Goal: Task Accomplishment & Management: Complete application form

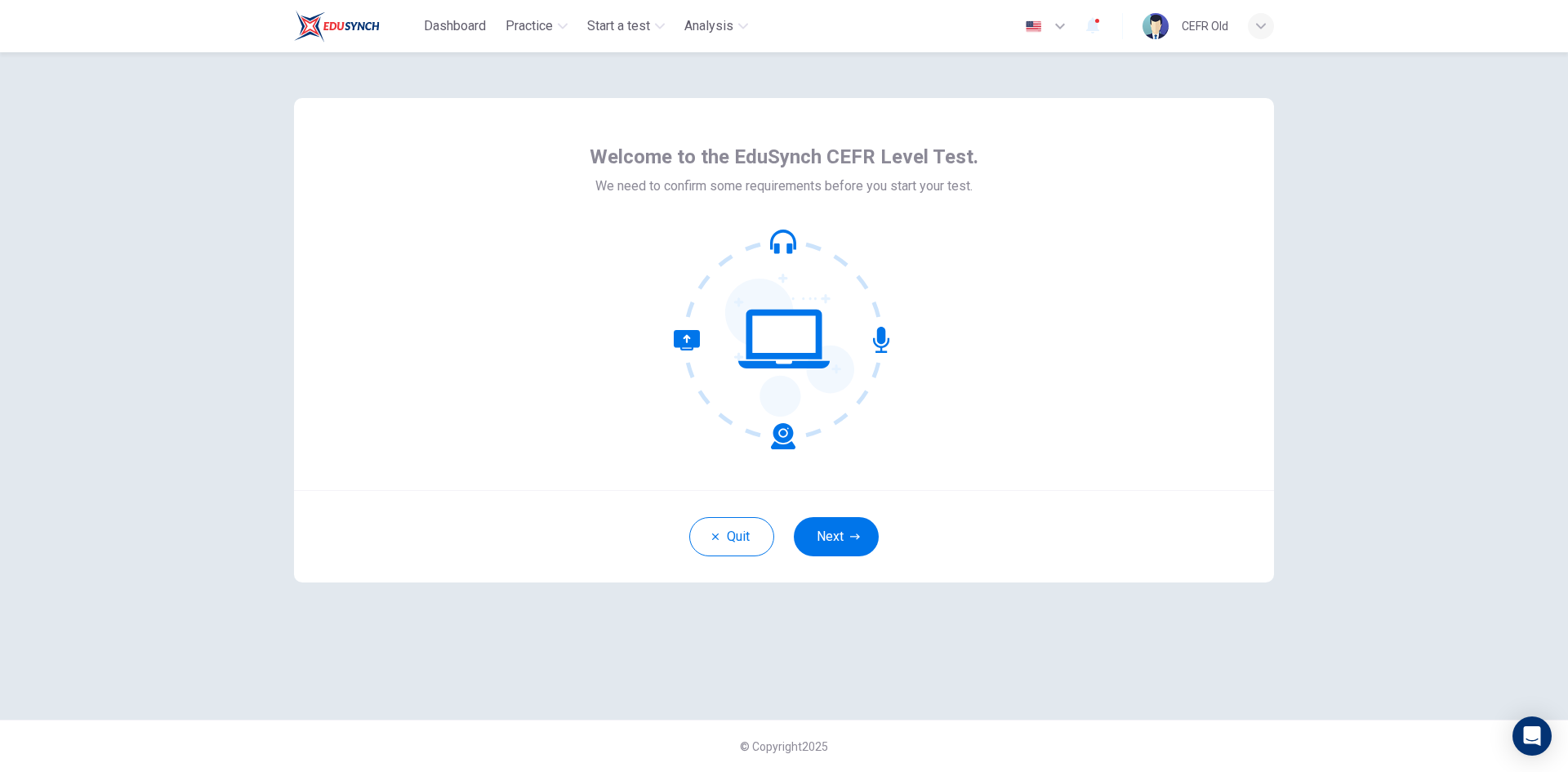
click at [847, 534] on button "Next" at bounding box center [837, 537] width 85 height 39
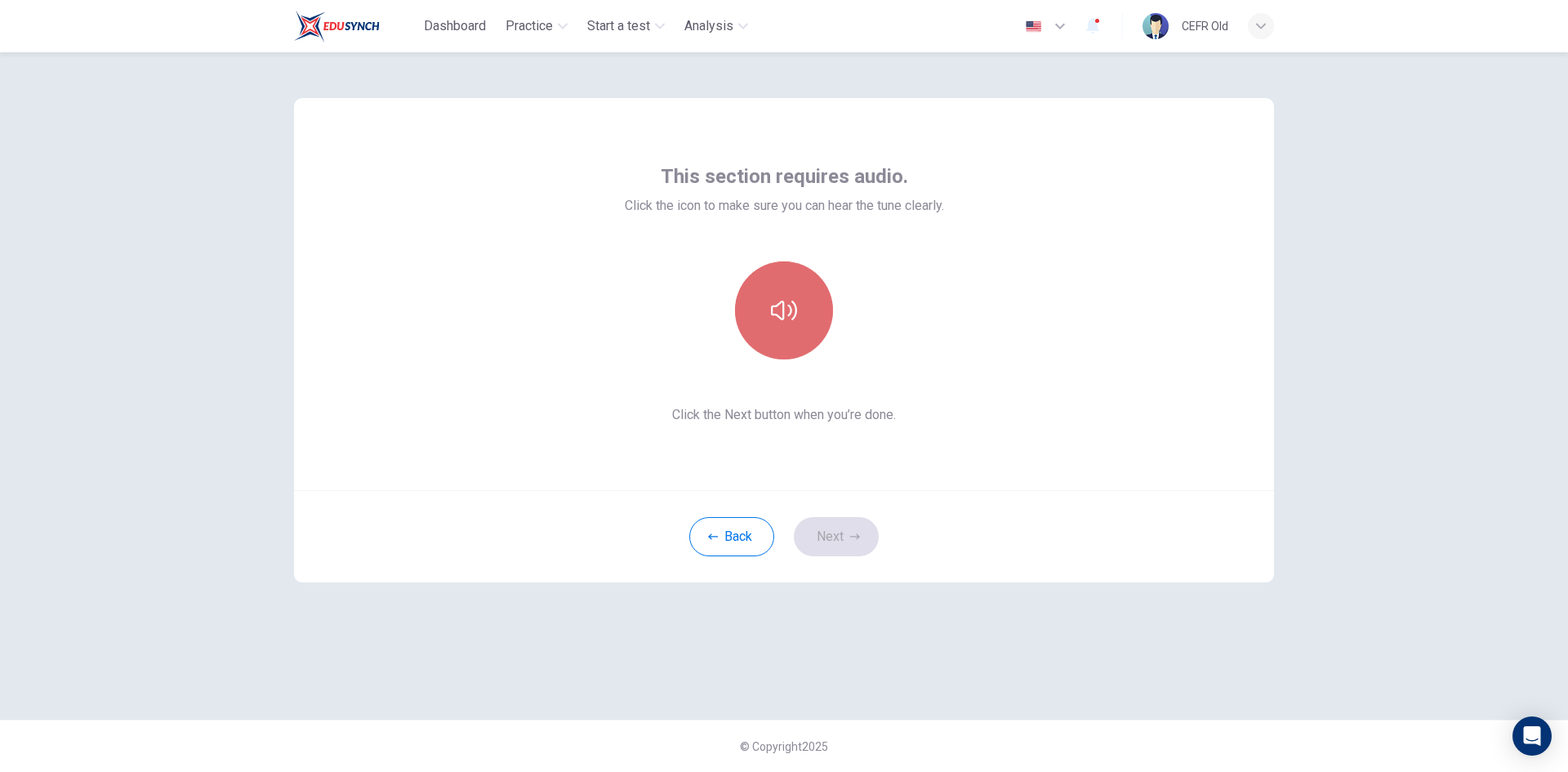
click at [752, 304] on button "button" at bounding box center [784, 310] width 98 height 98
drag, startPoint x: 826, startPoint y: 529, endPoint x: 821, endPoint y: 491, distance: 38.3
click at [827, 529] on button "Next" at bounding box center [837, 537] width 85 height 39
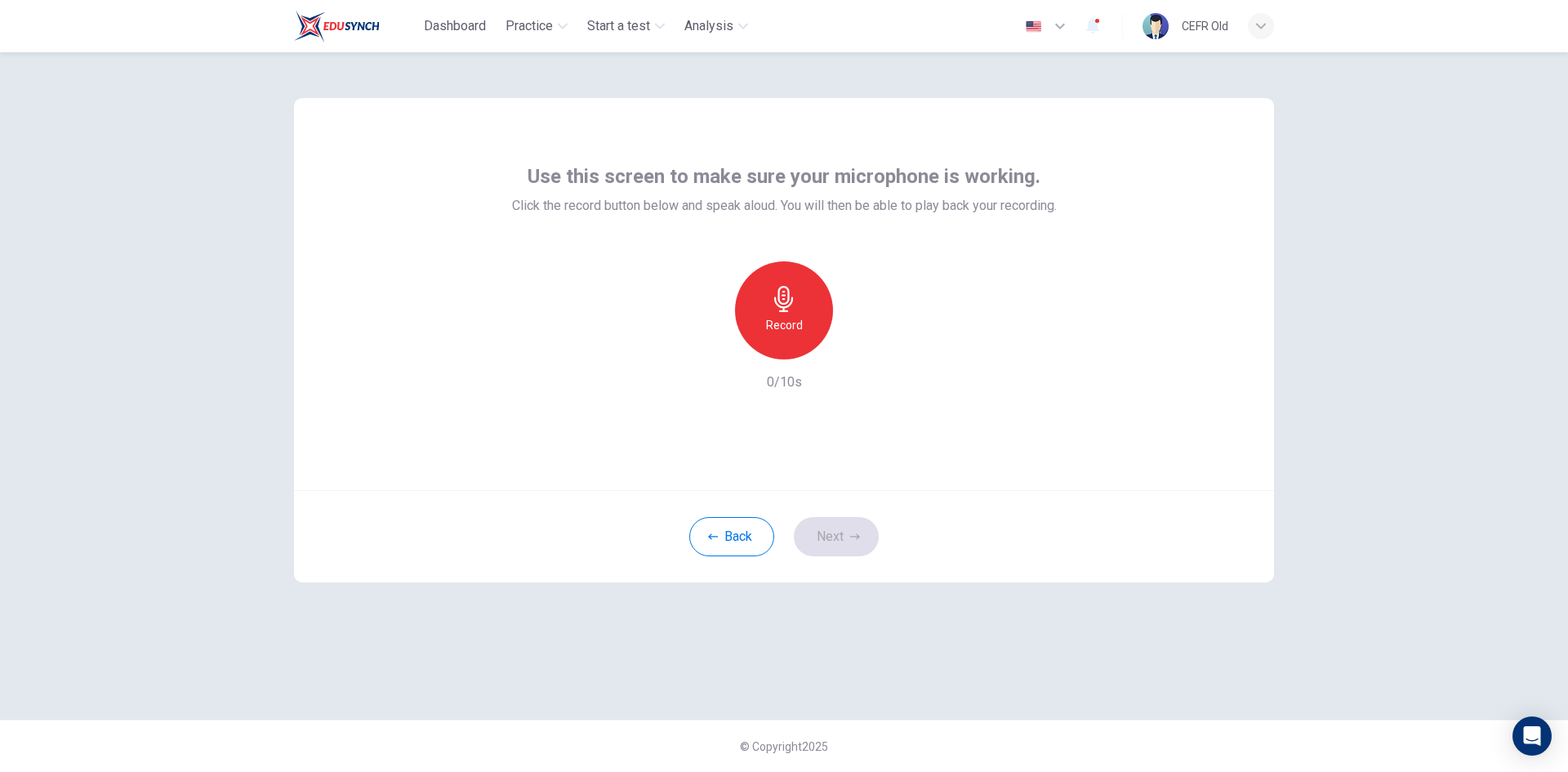
click at [779, 319] on h6 "Record" at bounding box center [784, 326] width 37 height 20
click at [779, 319] on h6 "Stop" at bounding box center [784, 326] width 25 height 20
click at [841, 525] on button "Next" at bounding box center [837, 537] width 85 height 39
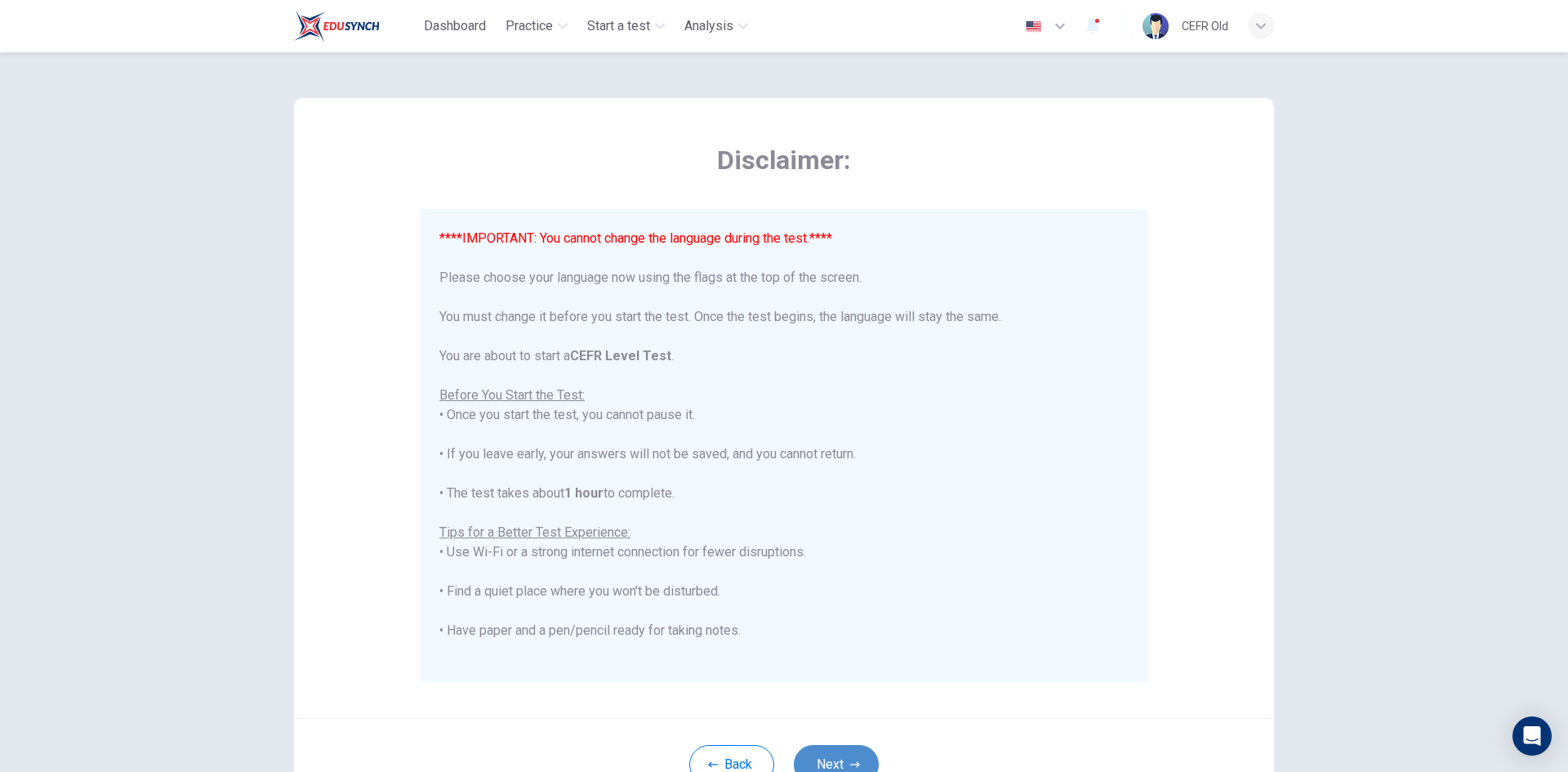
click at [842, 758] on button "Next" at bounding box center [837, 765] width 85 height 39
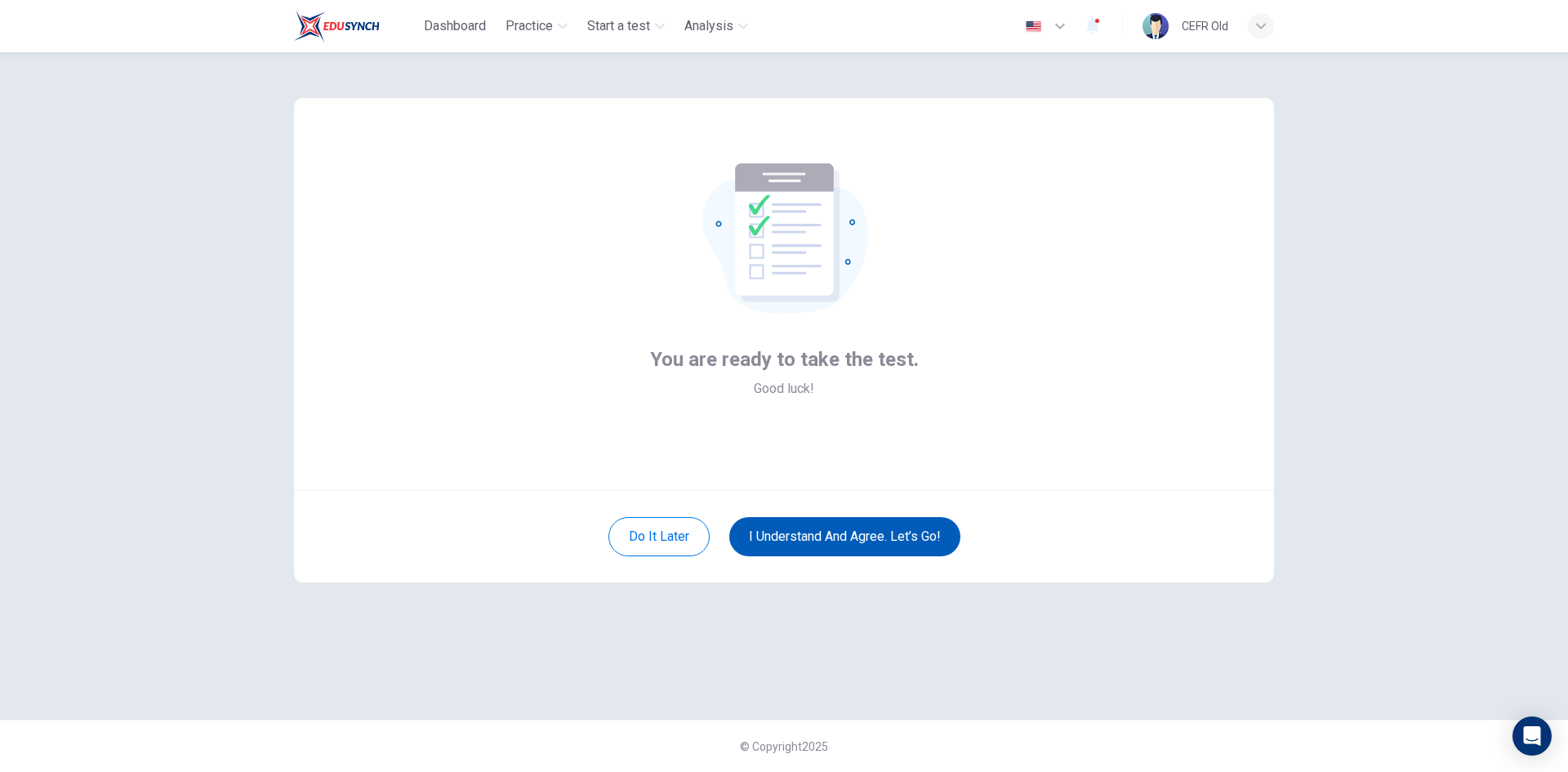
click at [824, 544] on button "I understand and agree. Let’s go!" at bounding box center [845, 537] width 231 height 39
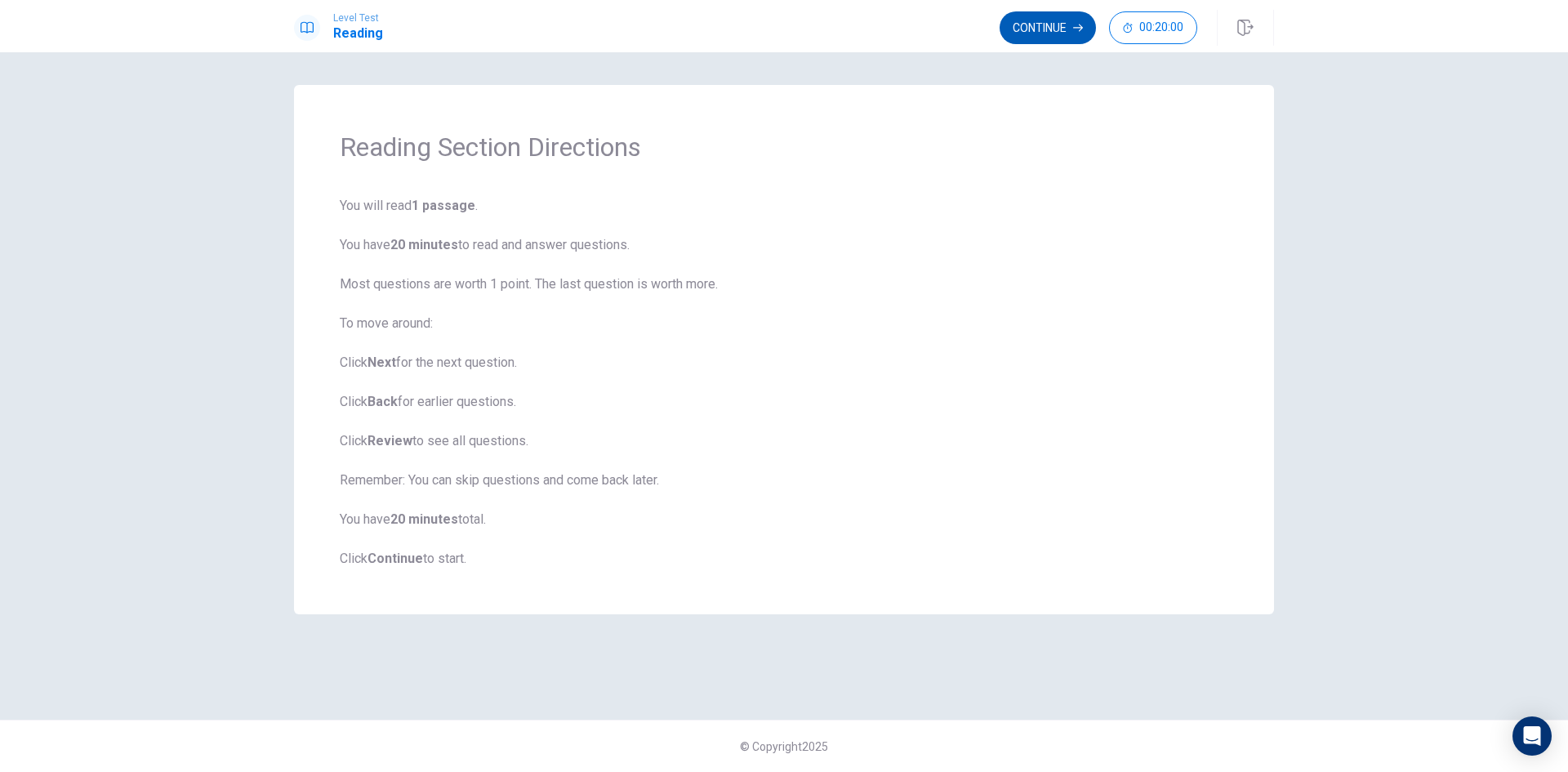
click at [1035, 24] on button "Continue" at bounding box center [1048, 28] width 97 height 33
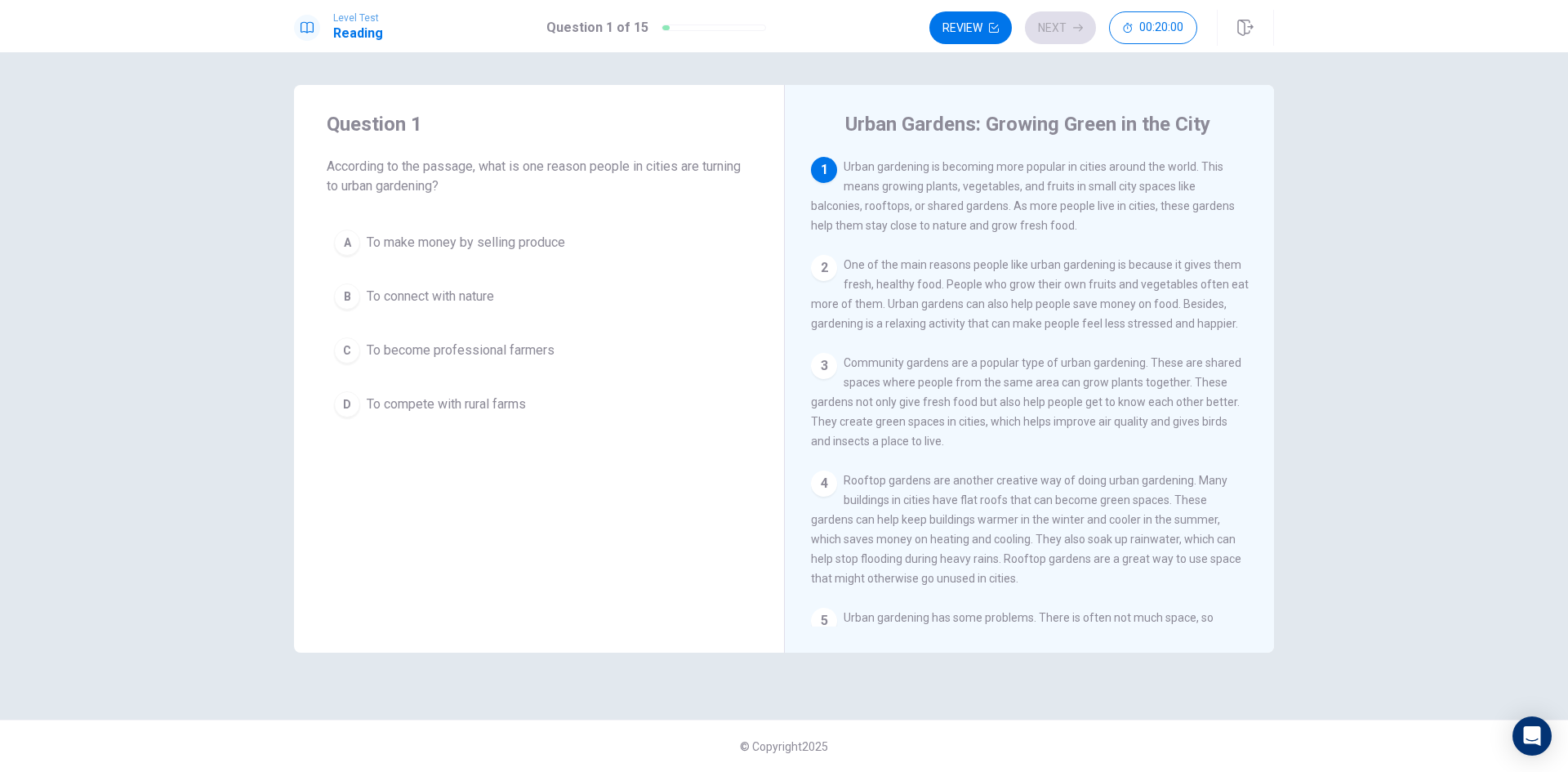
click at [619, 237] on button "A To make money by selling produce" at bounding box center [539, 242] width 424 height 40
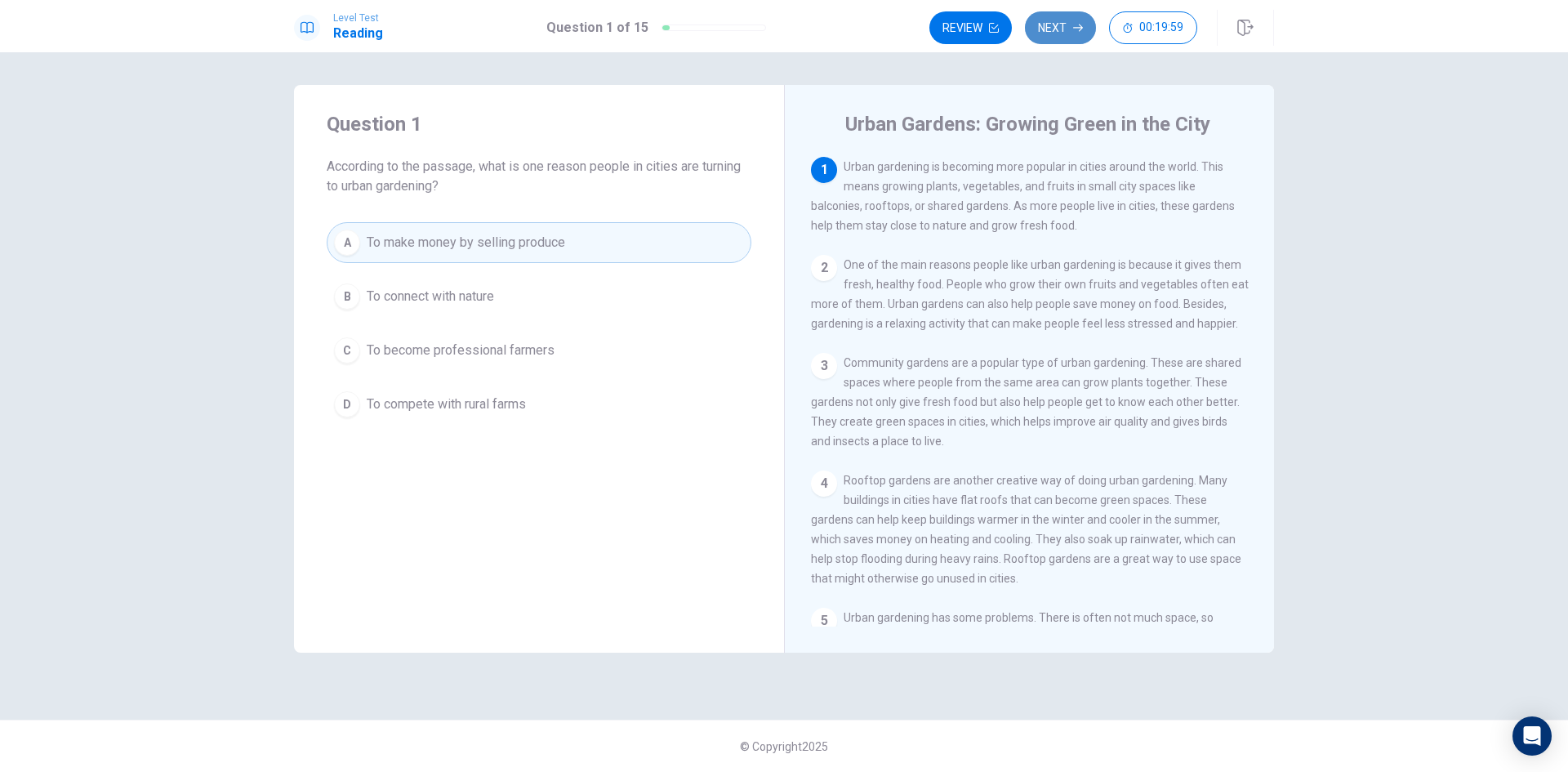
click at [1039, 37] on button "Next" at bounding box center [1061, 28] width 71 height 33
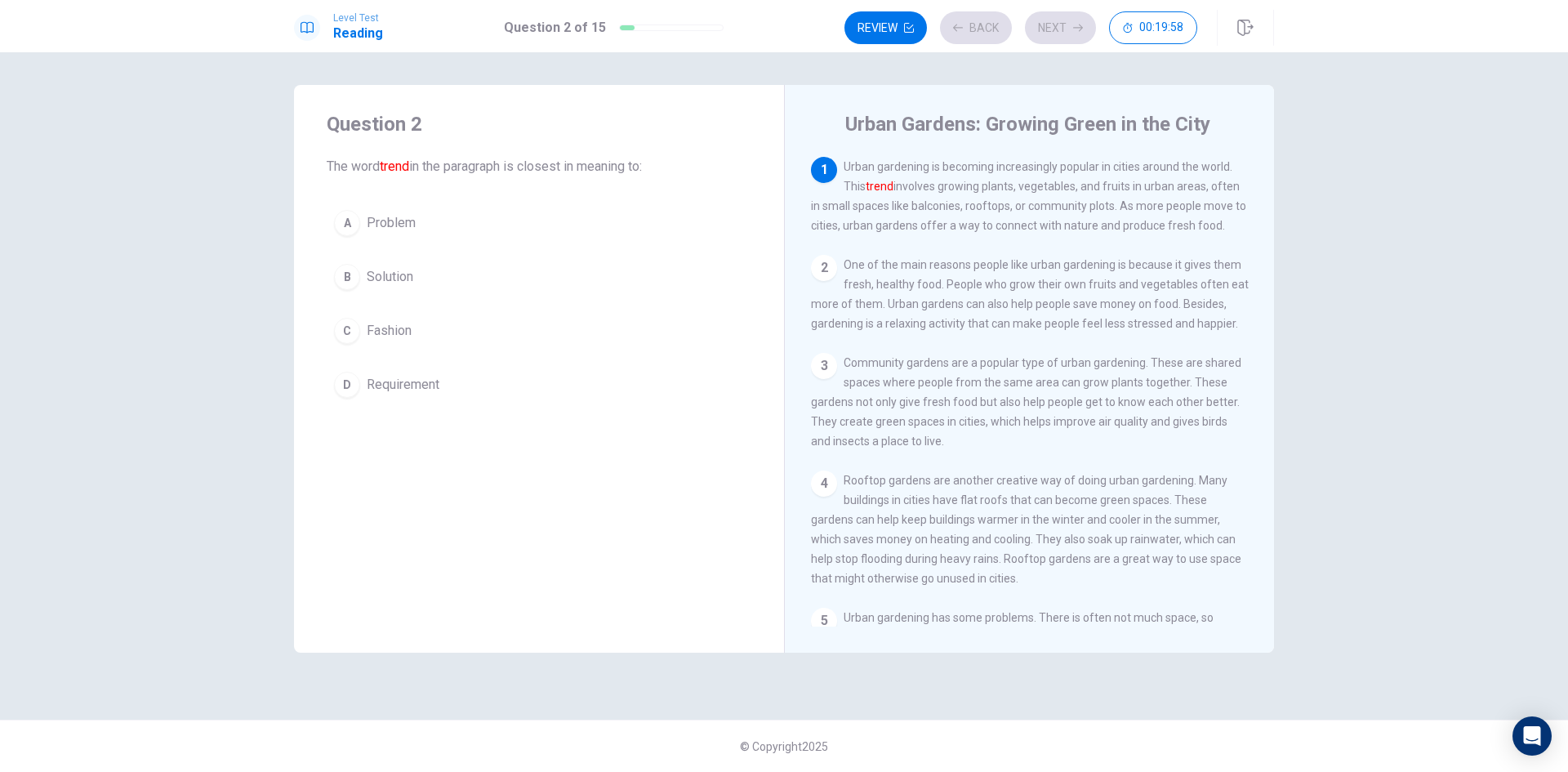
click at [588, 311] on button "C Fashion" at bounding box center [539, 331] width 424 height 40
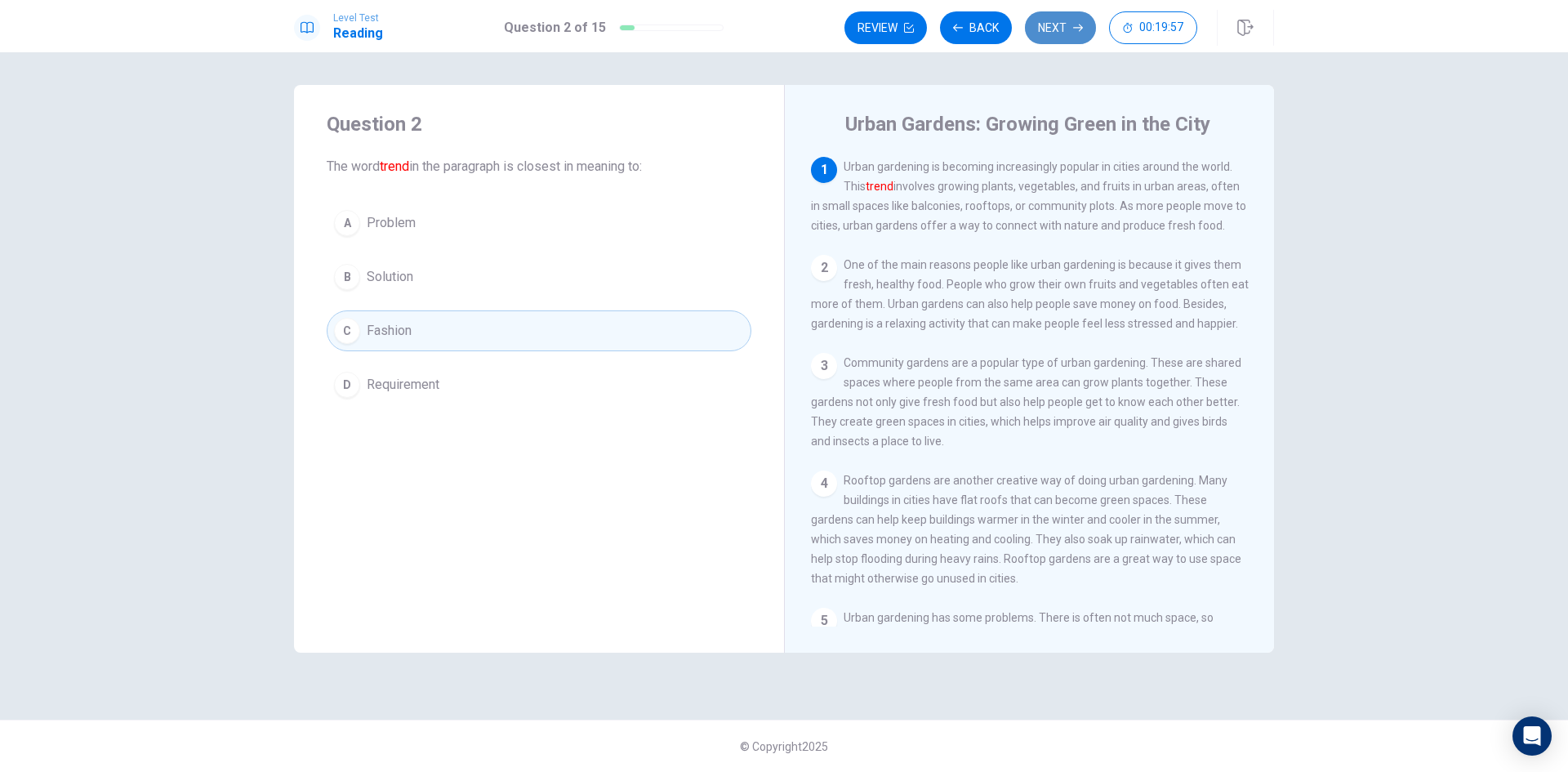
click at [1044, 29] on button "Next" at bounding box center [1061, 28] width 71 height 33
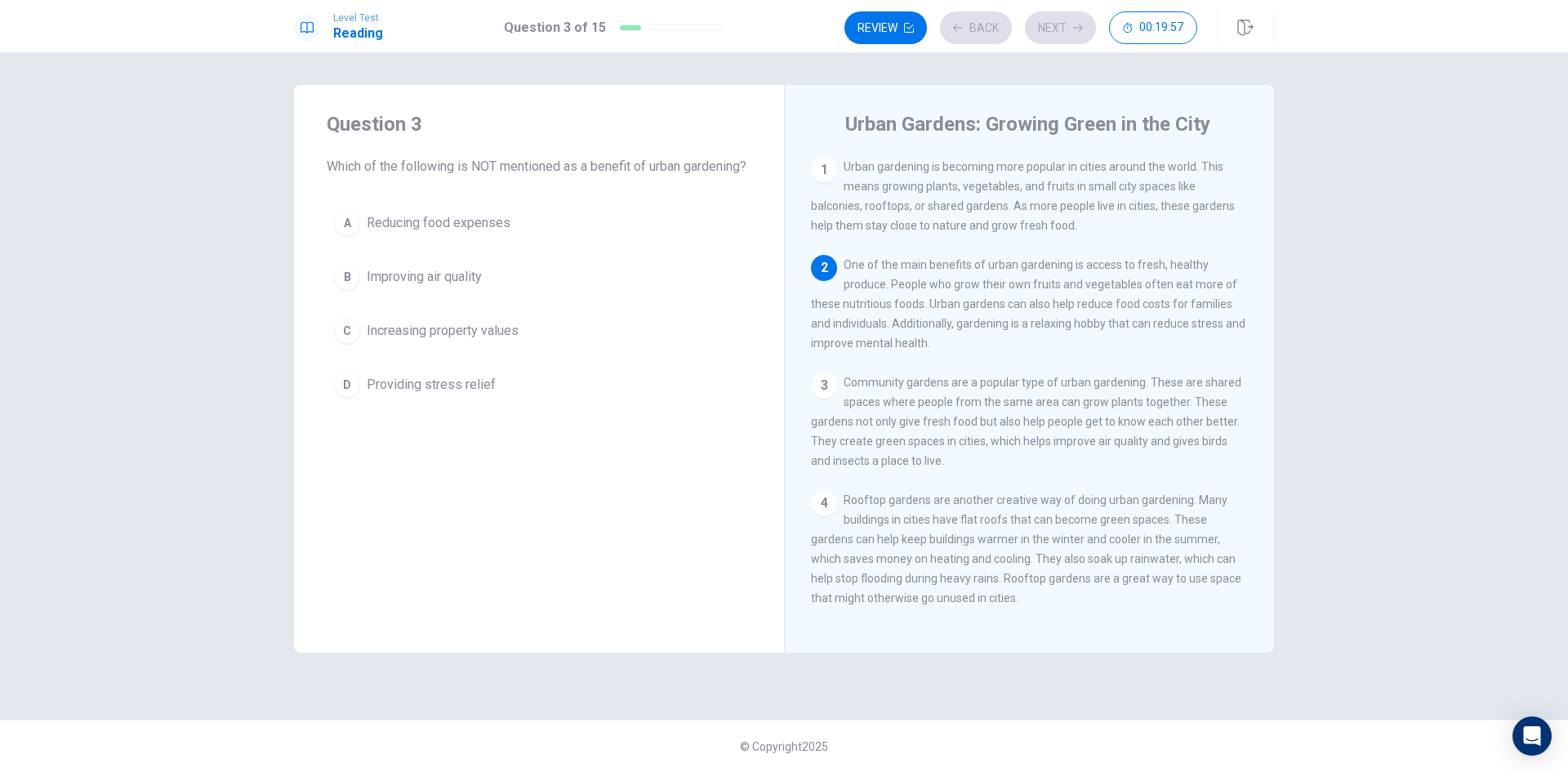
scroll to position [102, 0]
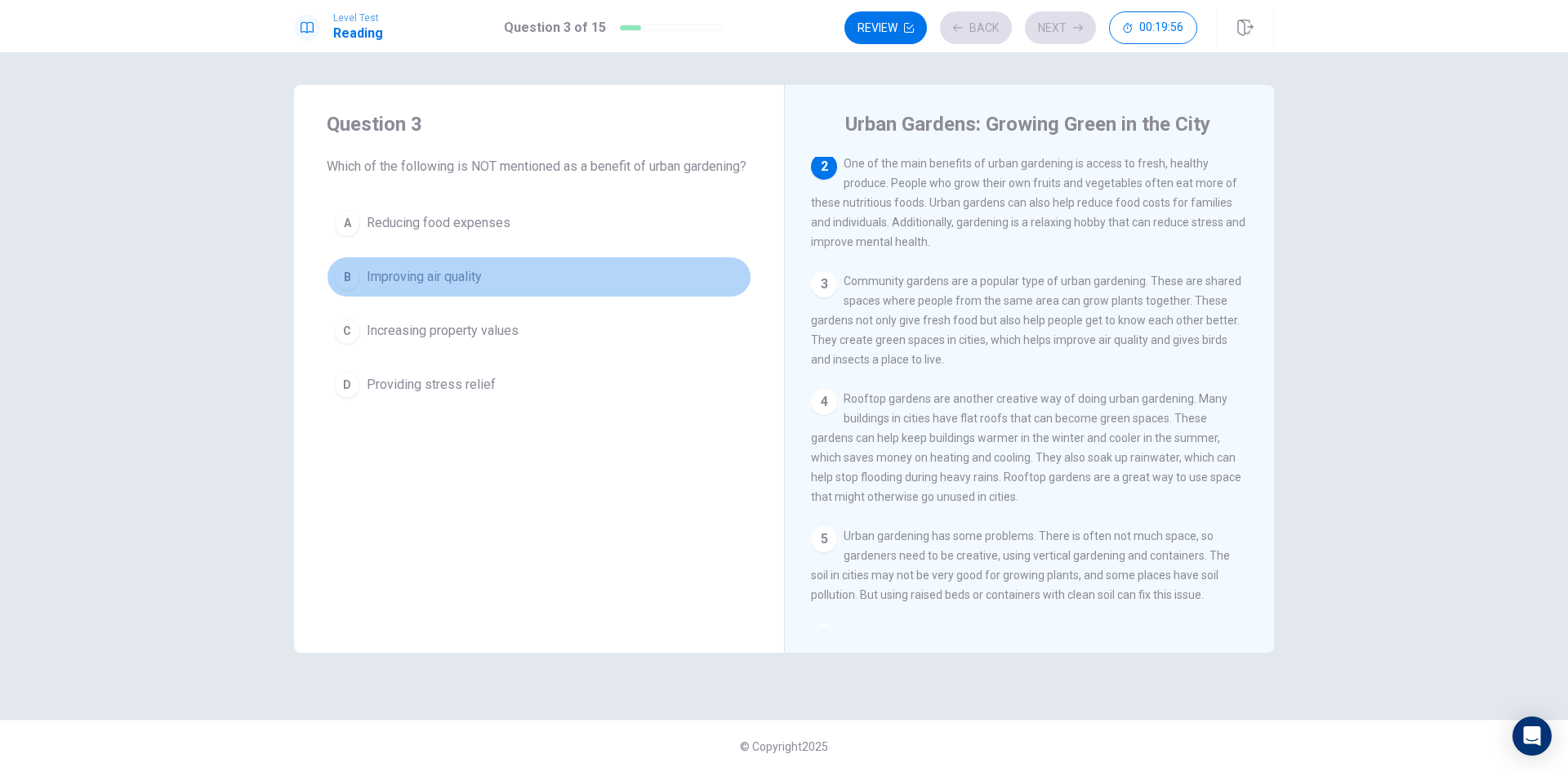
click at [651, 287] on button "B Improving air quality" at bounding box center [539, 276] width 424 height 40
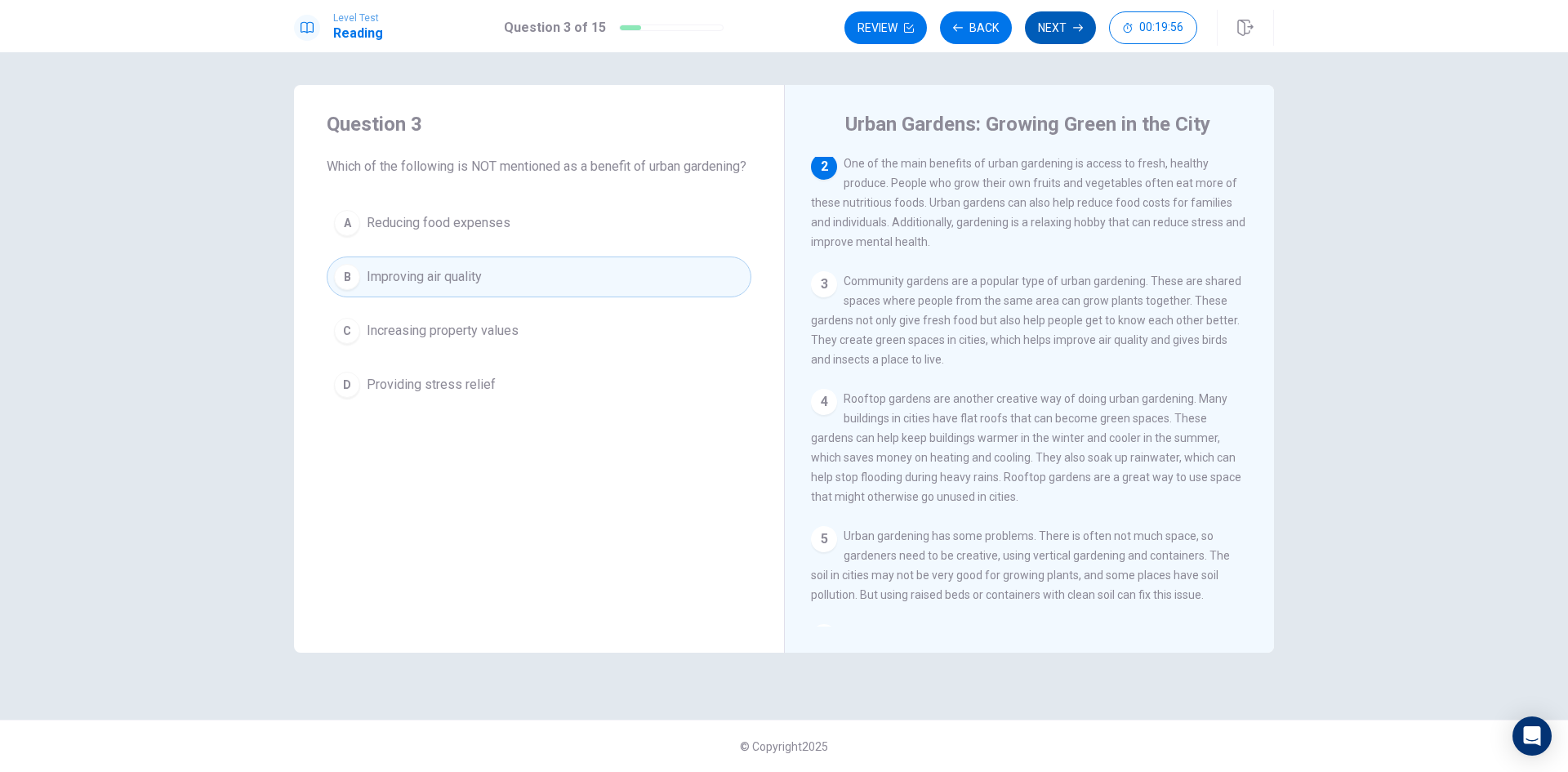
click at [1057, 25] on button "Next" at bounding box center [1061, 28] width 71 height 33
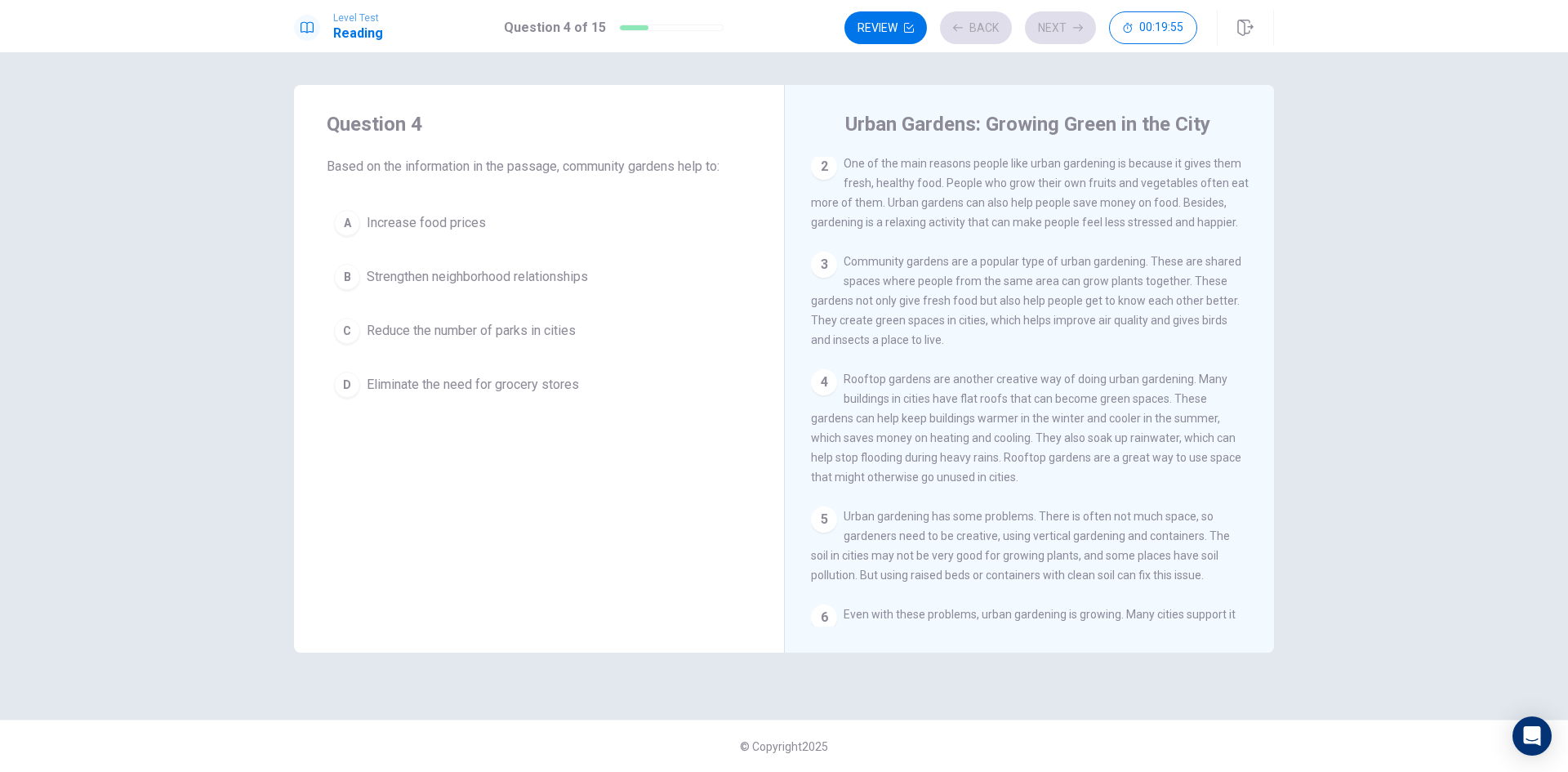
scroll to position [0, 0]
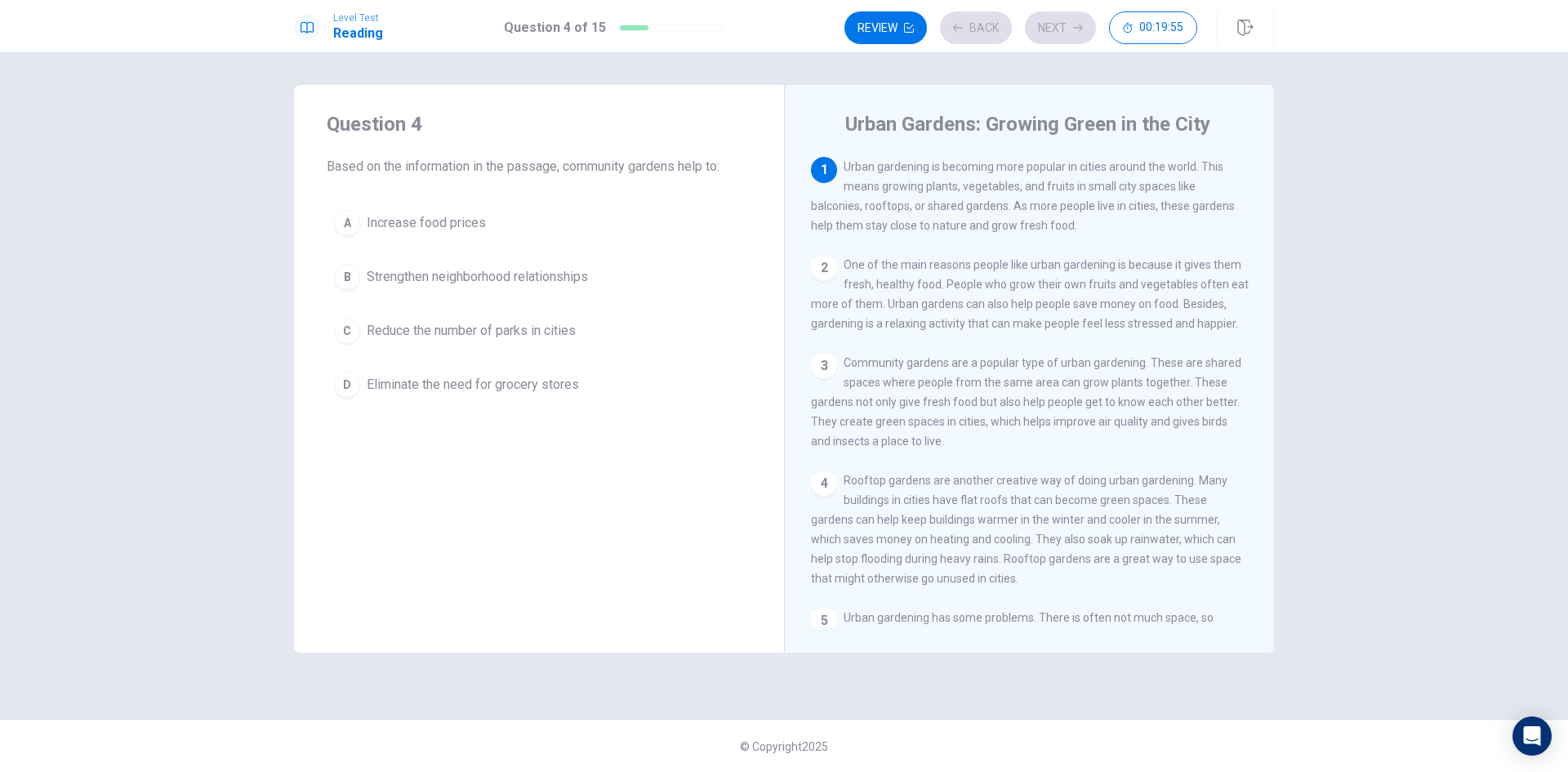
click at [690, 229] on button "A Increase food prices" at bounding box center [539, 222] width 424 height 40
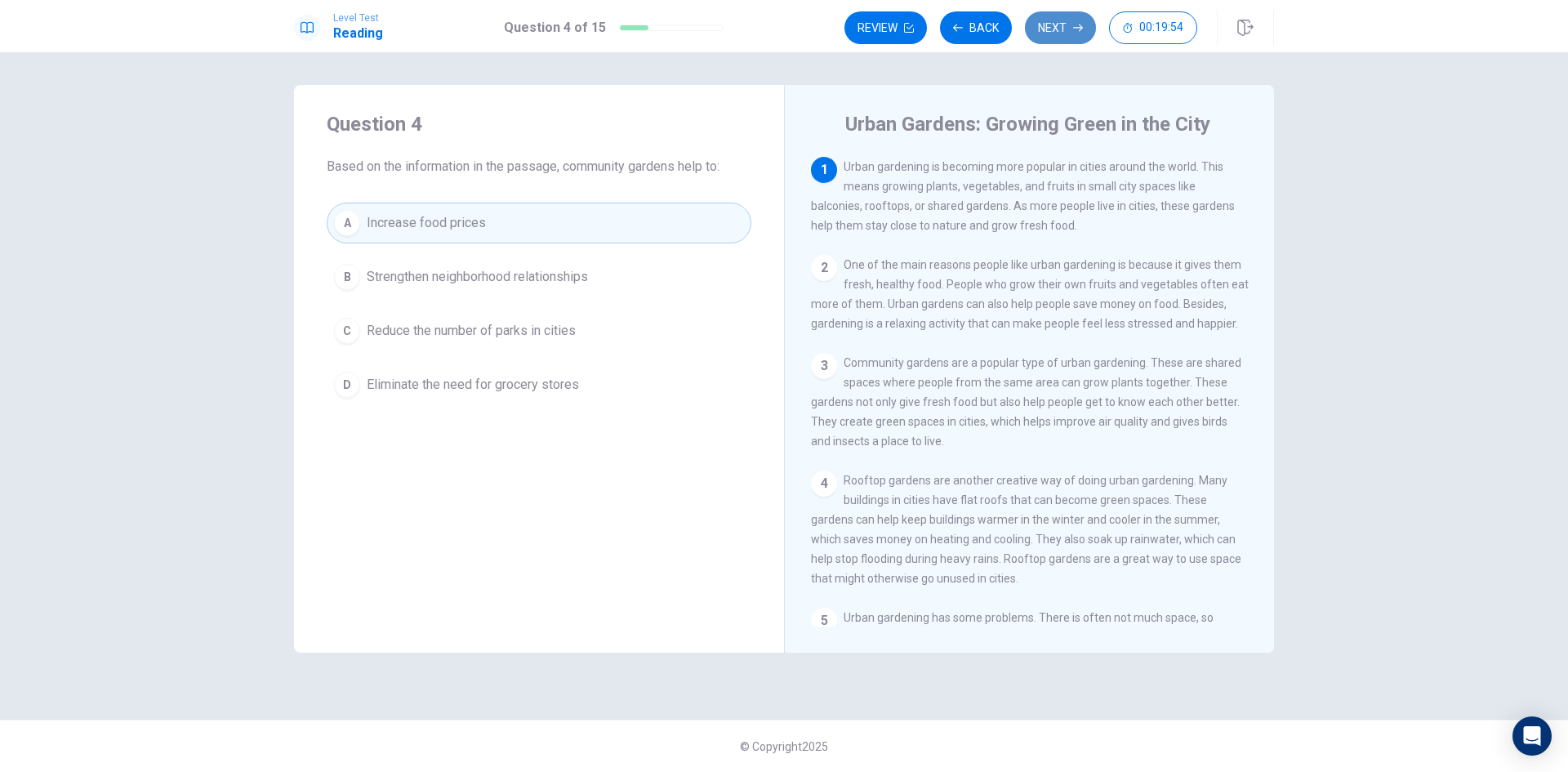
click at [1052, 31] on button "Next" at bounding box center [1061, 28] width 71 height 33
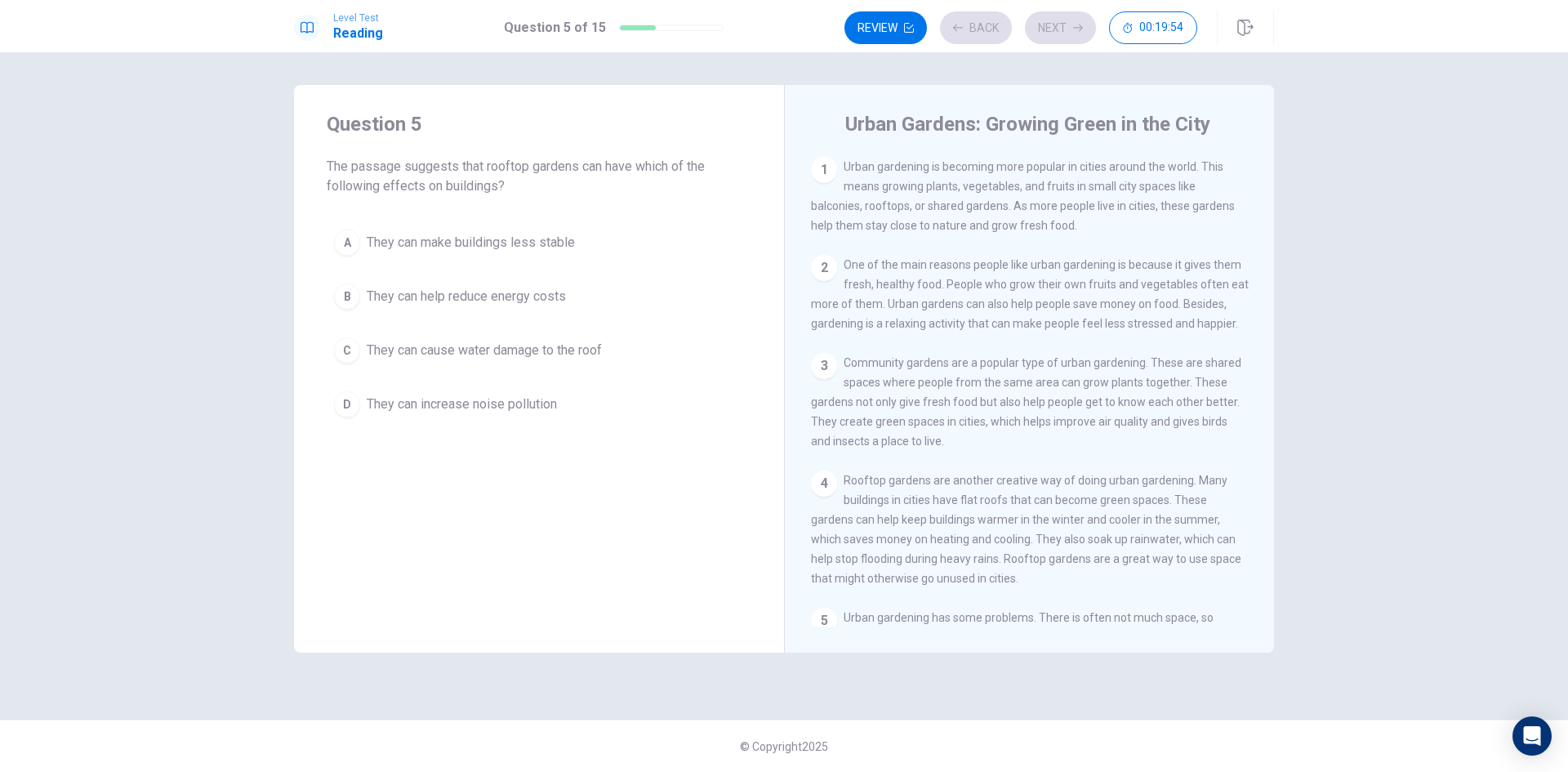
click at [709, 270] on div "A They can make buildings less stable B They can help reduce energy costs C The…" at bounding box center [539, 323] width 424 height 202
click at [692, 240] on button "A They can make buildings less stable" at bounding box center [539, 242] width 424 height 40
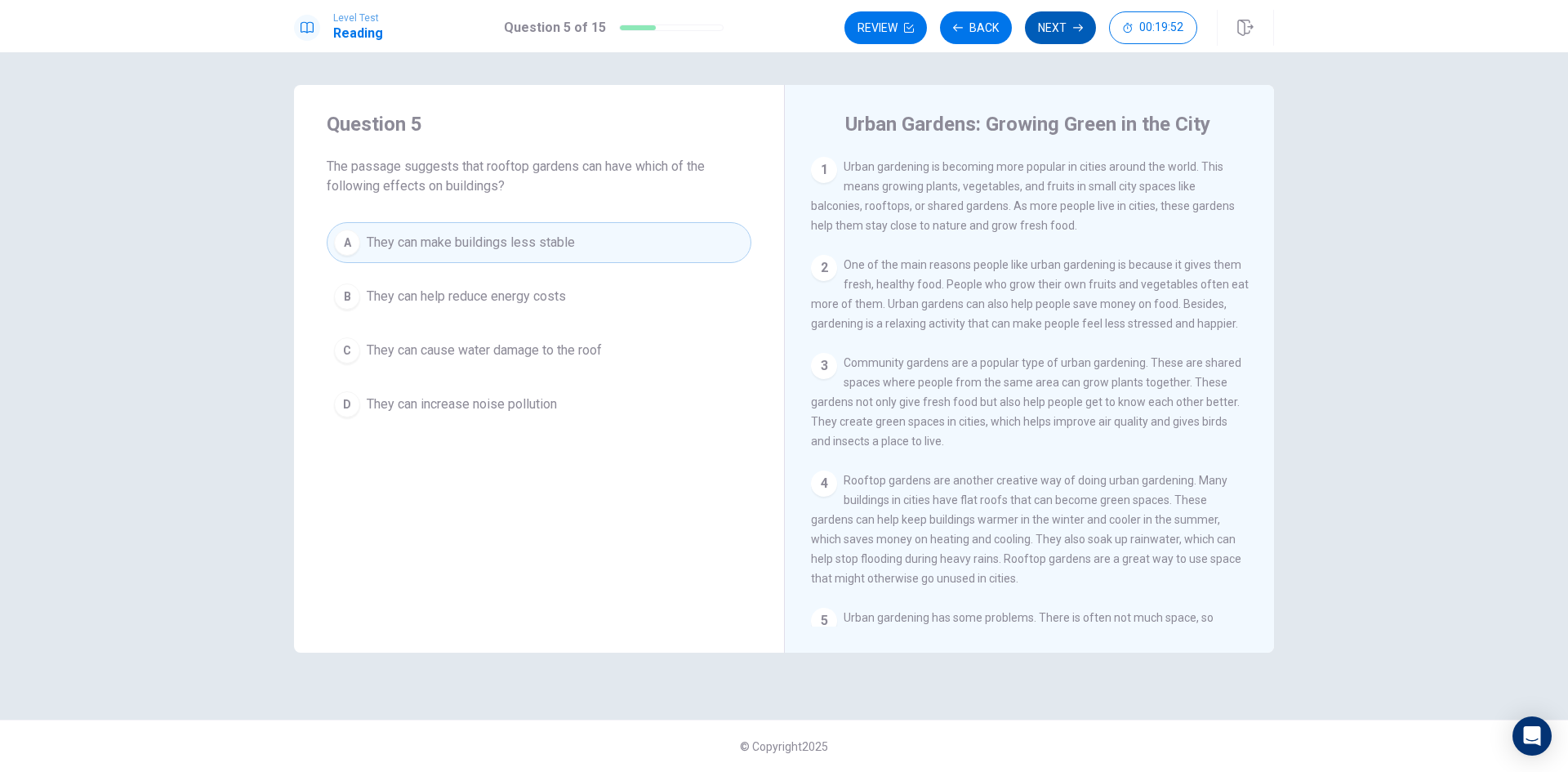
click at [1064, 36] on button "Next" at bounding box center [1061, 28] width 71 height 33
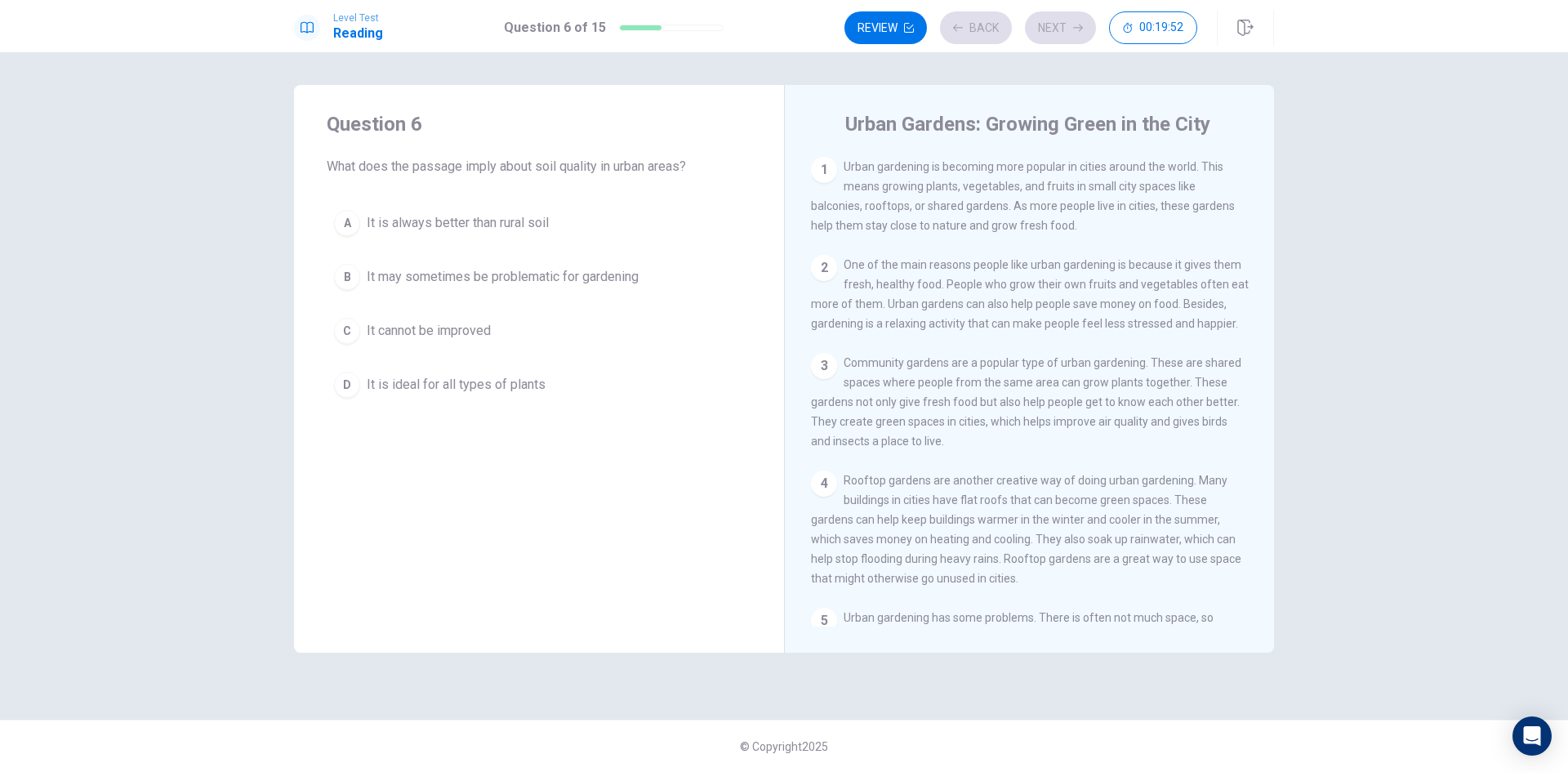
click at [671, 287] on button "B It may sometimes be problematic for gardening" at bounding box center [539, 276] width 424 height 40
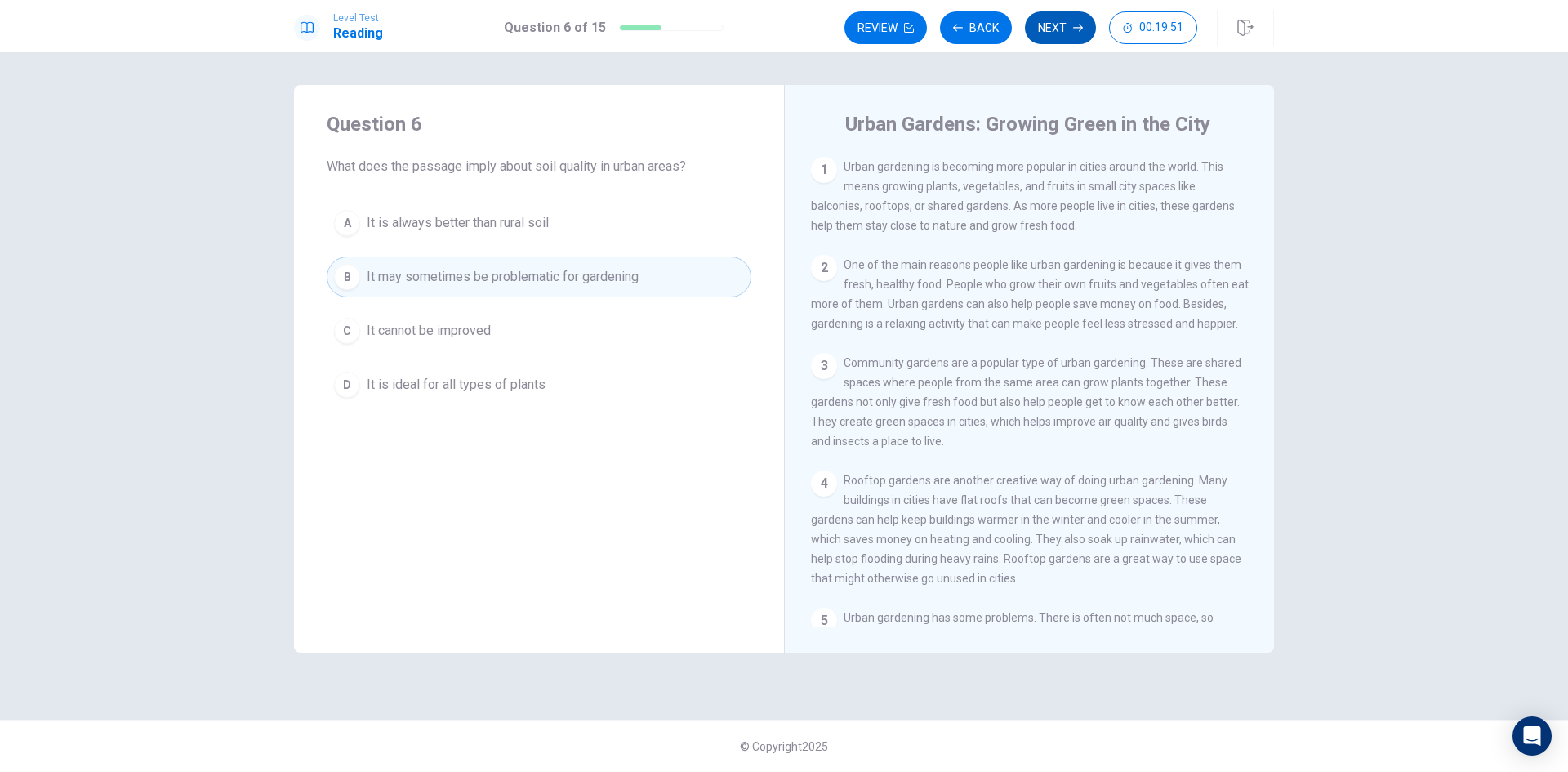
click at [1050, 37] on button "Next" at bounding box center [1061, 28] width 71 height 33
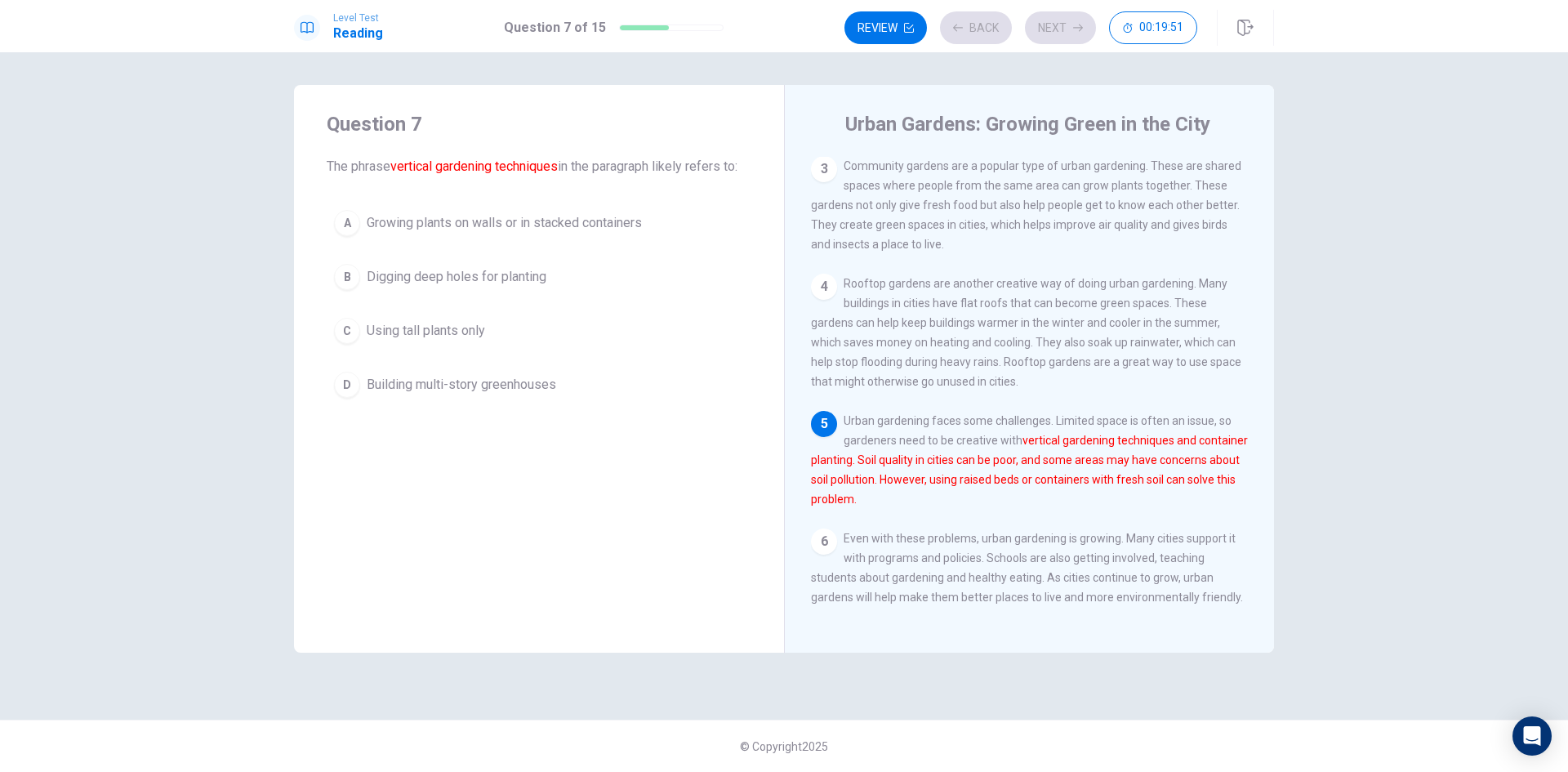
scroll to position [220, 0]
click at [665, 211] on button "A Growing plants on walls or in stacked containers" at bounding box center [539, 222] width 424 height 40
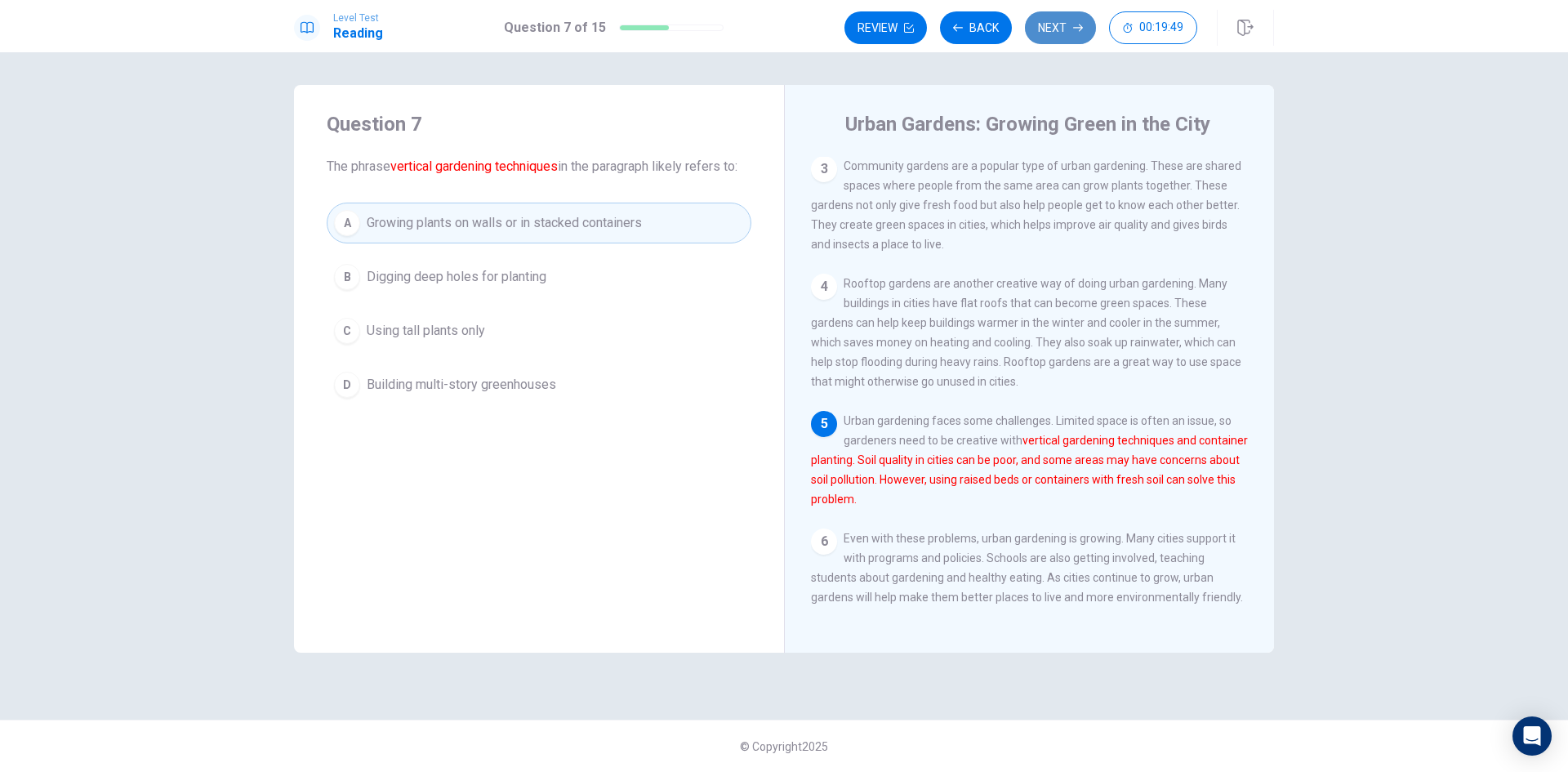
click at [1052, 25] on button "Next" at bounding box center [1061, 28] width 71 height 33
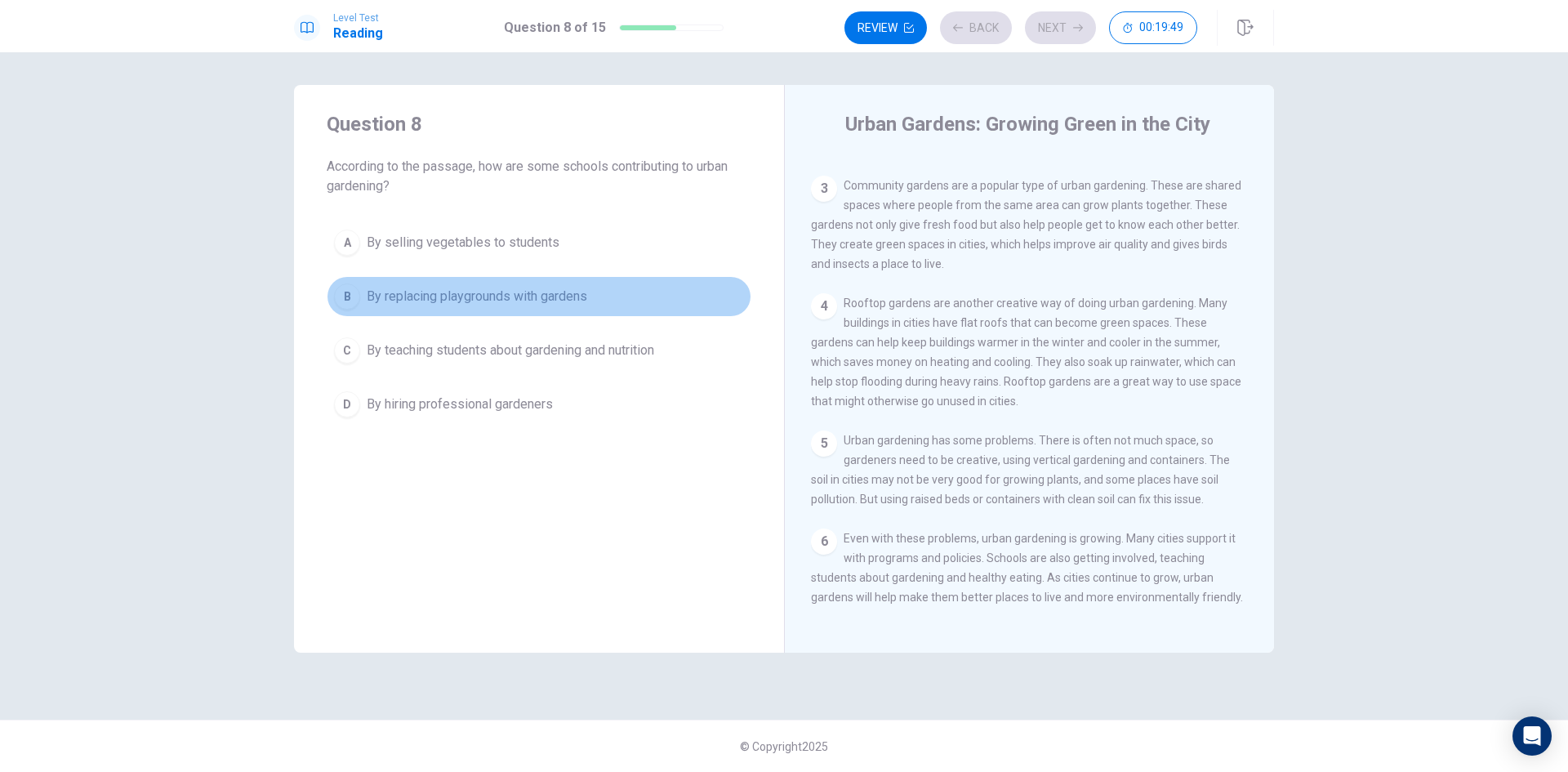
click at [587, 294] on span "By replacing playgrounds with gardens" at bounding box center [477, 297] width 220 height 20
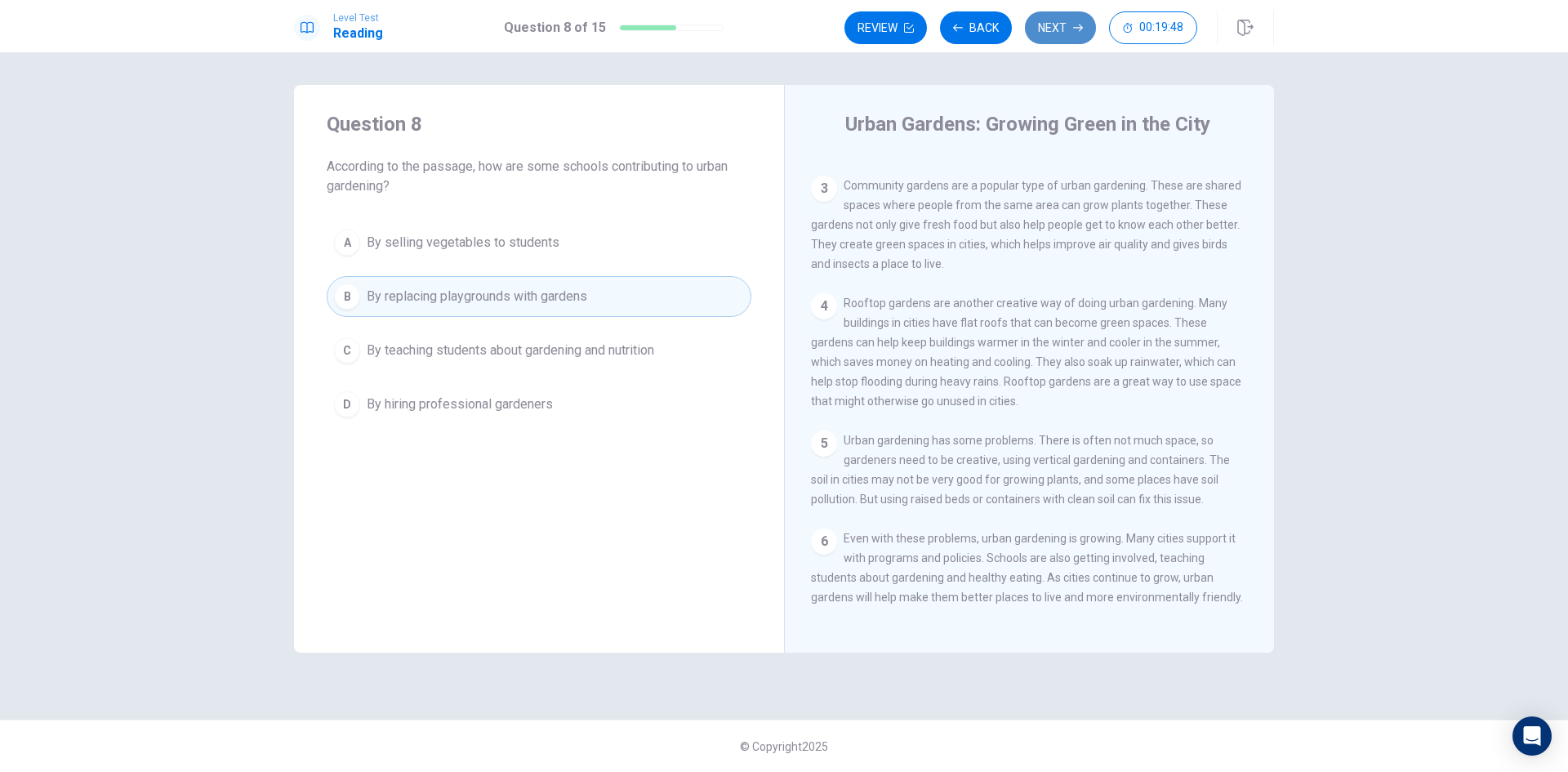
click at [1076, 12] on button "Next" at bounding box center [1061, 28] width 71 height 33
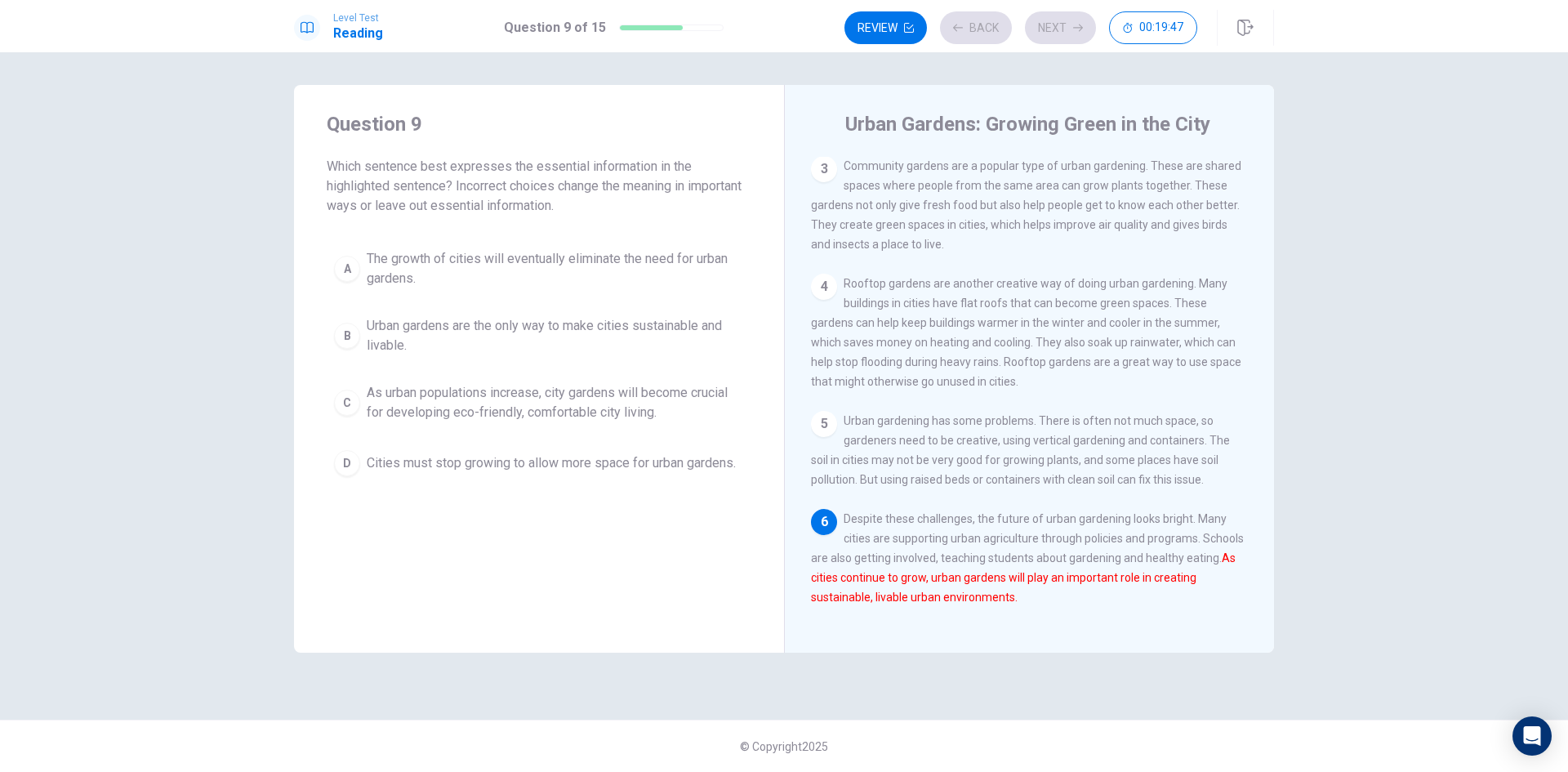
click at [686, 245] on button "A The growth of cities will eventually eliminate the need for urban gardens." at bounding box center [539, 269] width 424 height 54
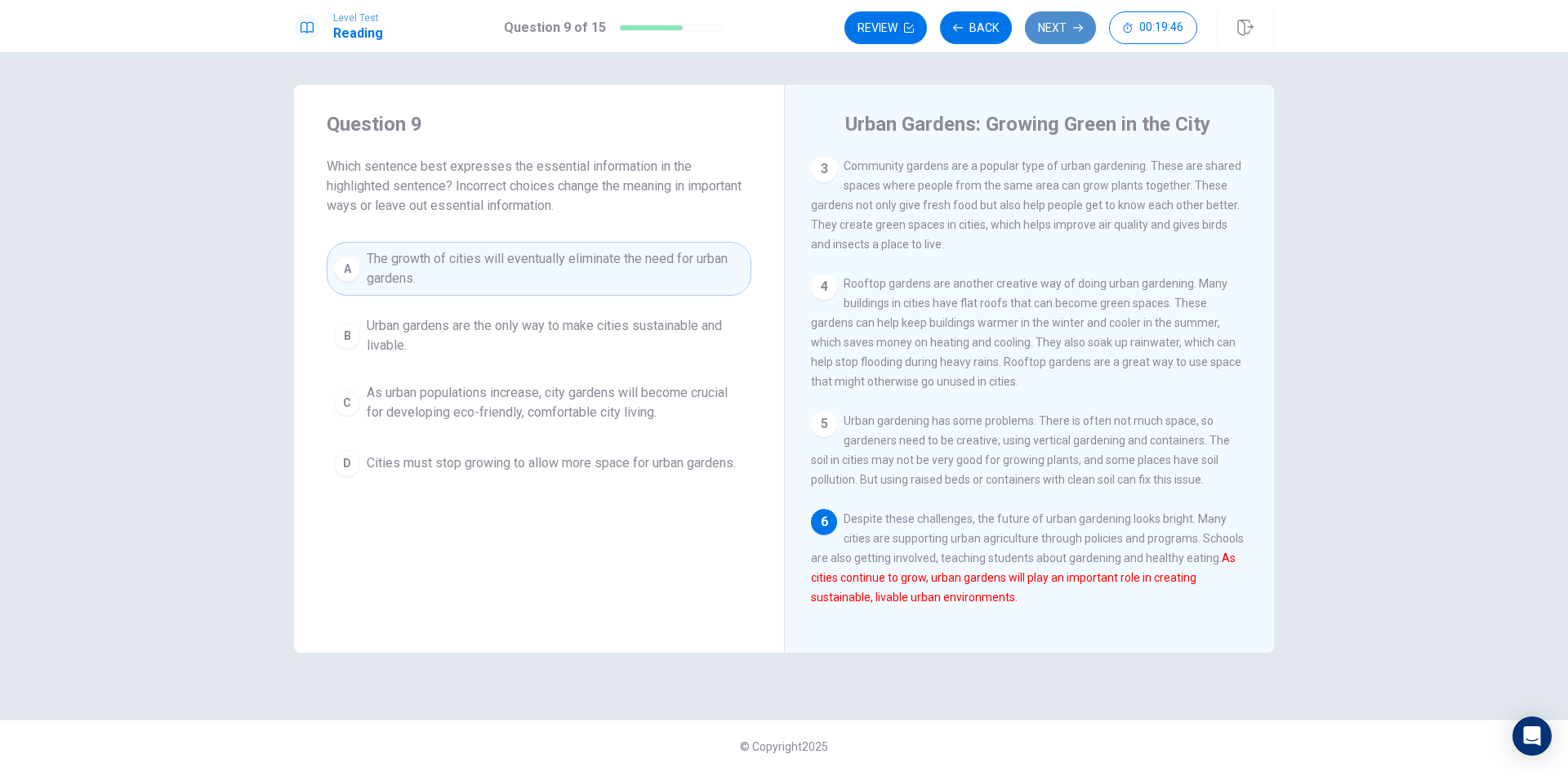
click at [1059, 22] on button "Next" at bounding box center [1061, 28] width 71 height 33
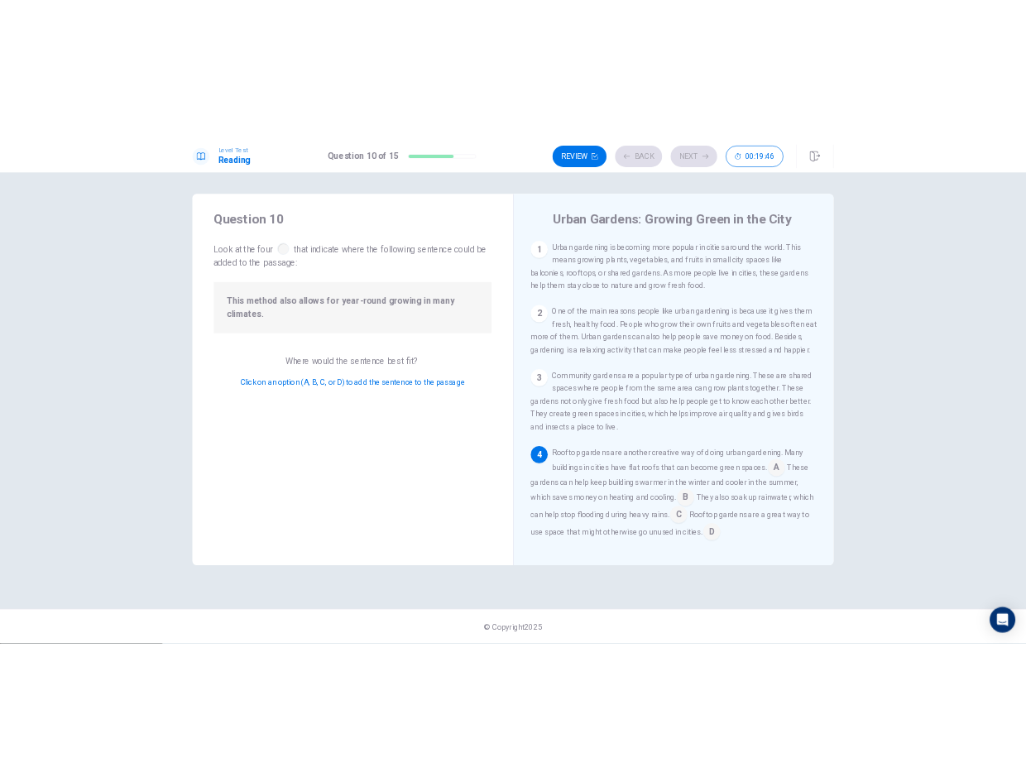
scroll to position [164, 0]
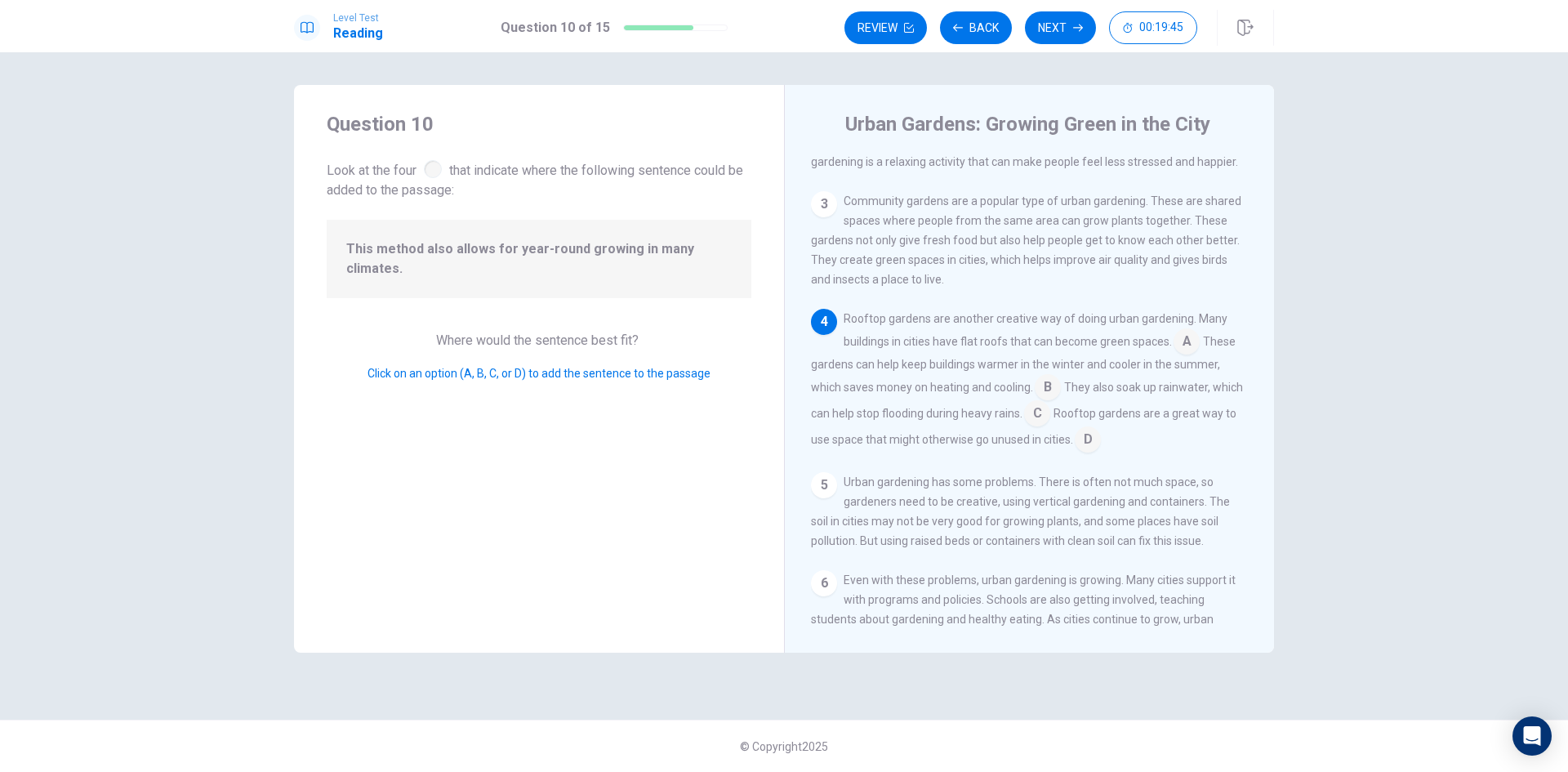
click at [1101, 450] on input at bounding box center [1087, 441] width 26 height 26
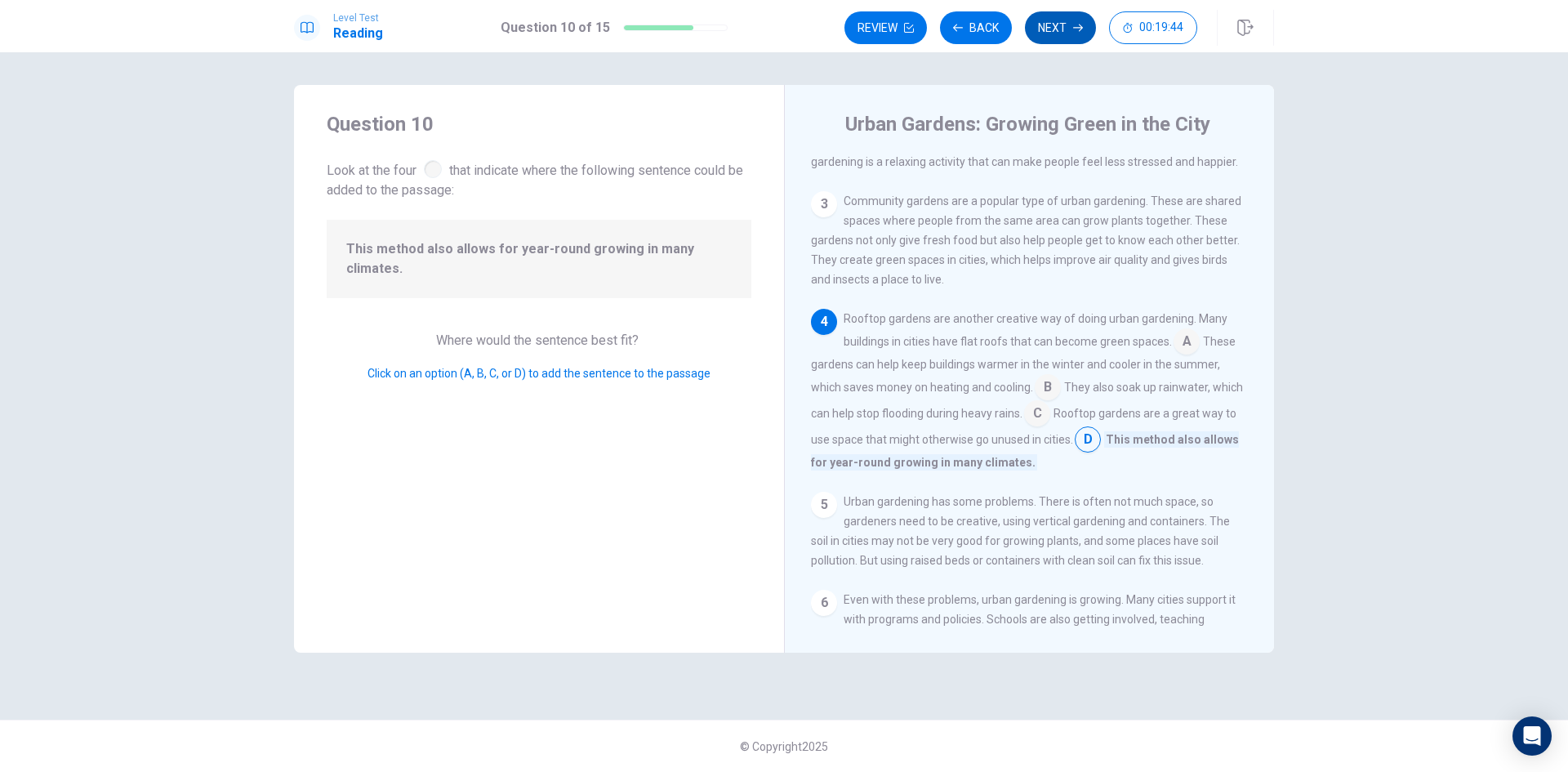
click at [1051, 27] on button "Next" at bounding box center [1061, 28] width 71 height 33
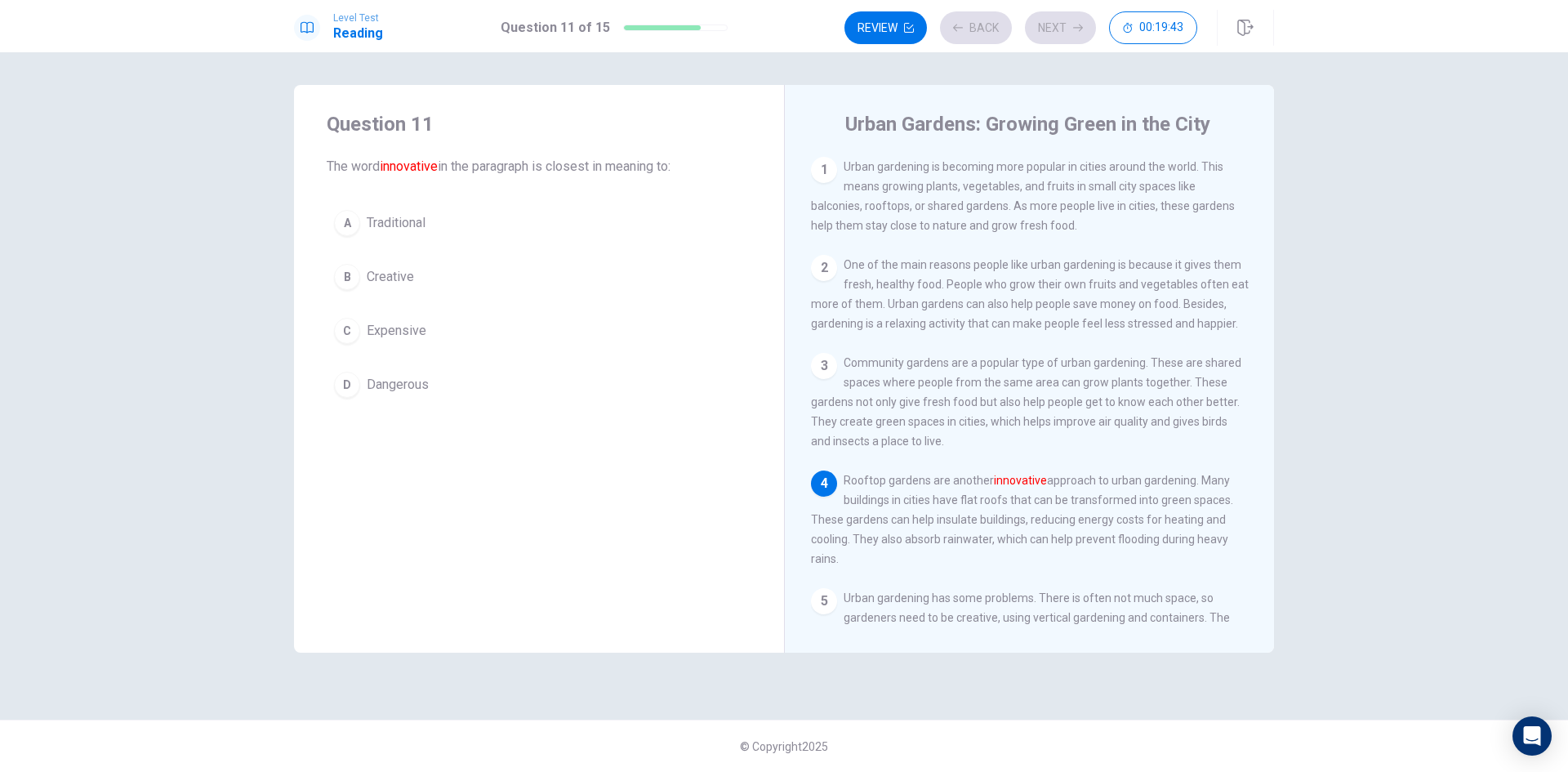
click at [624, 273] on button "B Creative" at bounding box center [539, 276] width 424 height 40
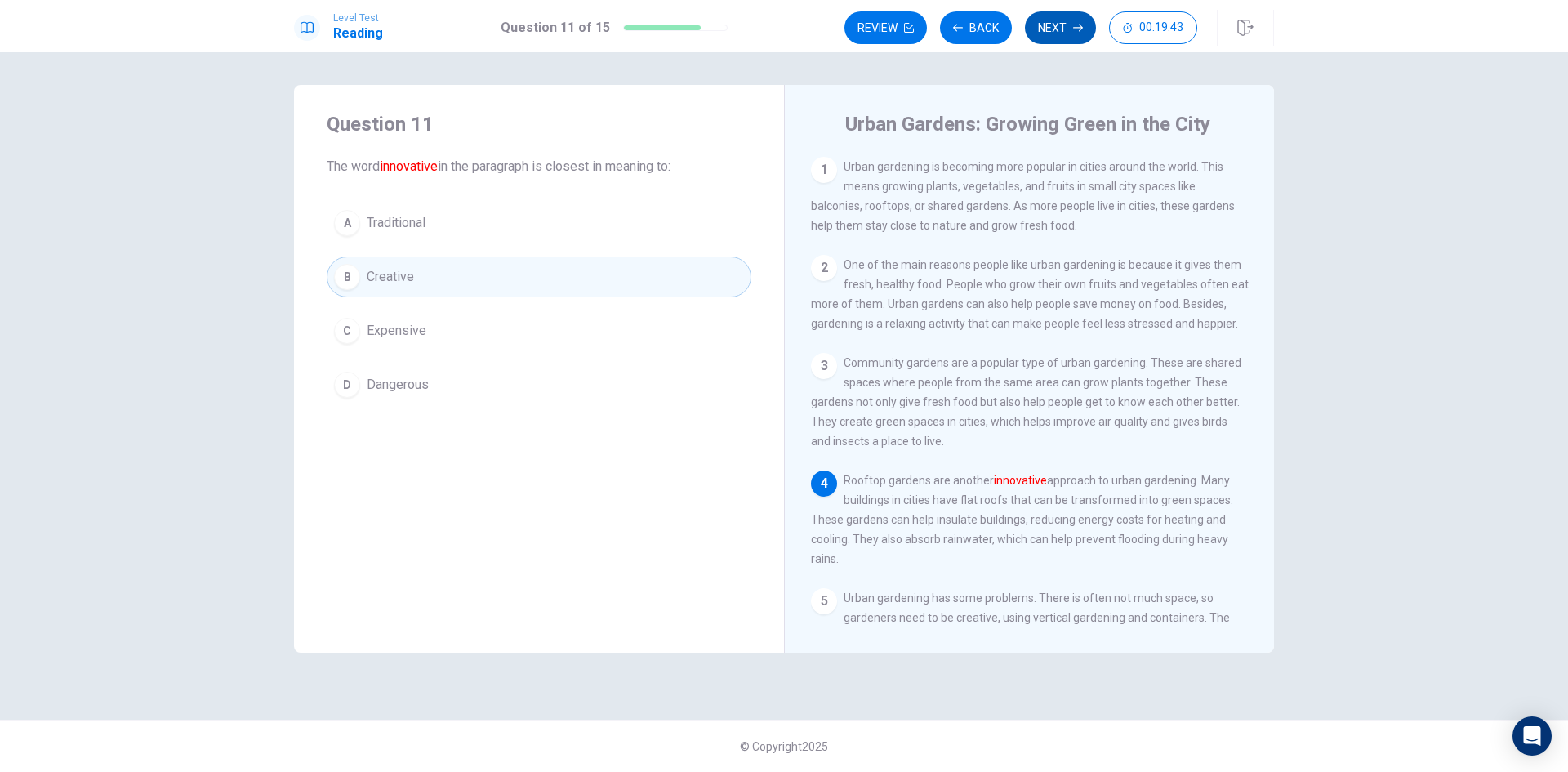
click at [1046, 31] on button "Next" at bounding box center [1061, 28] width 71 height 33
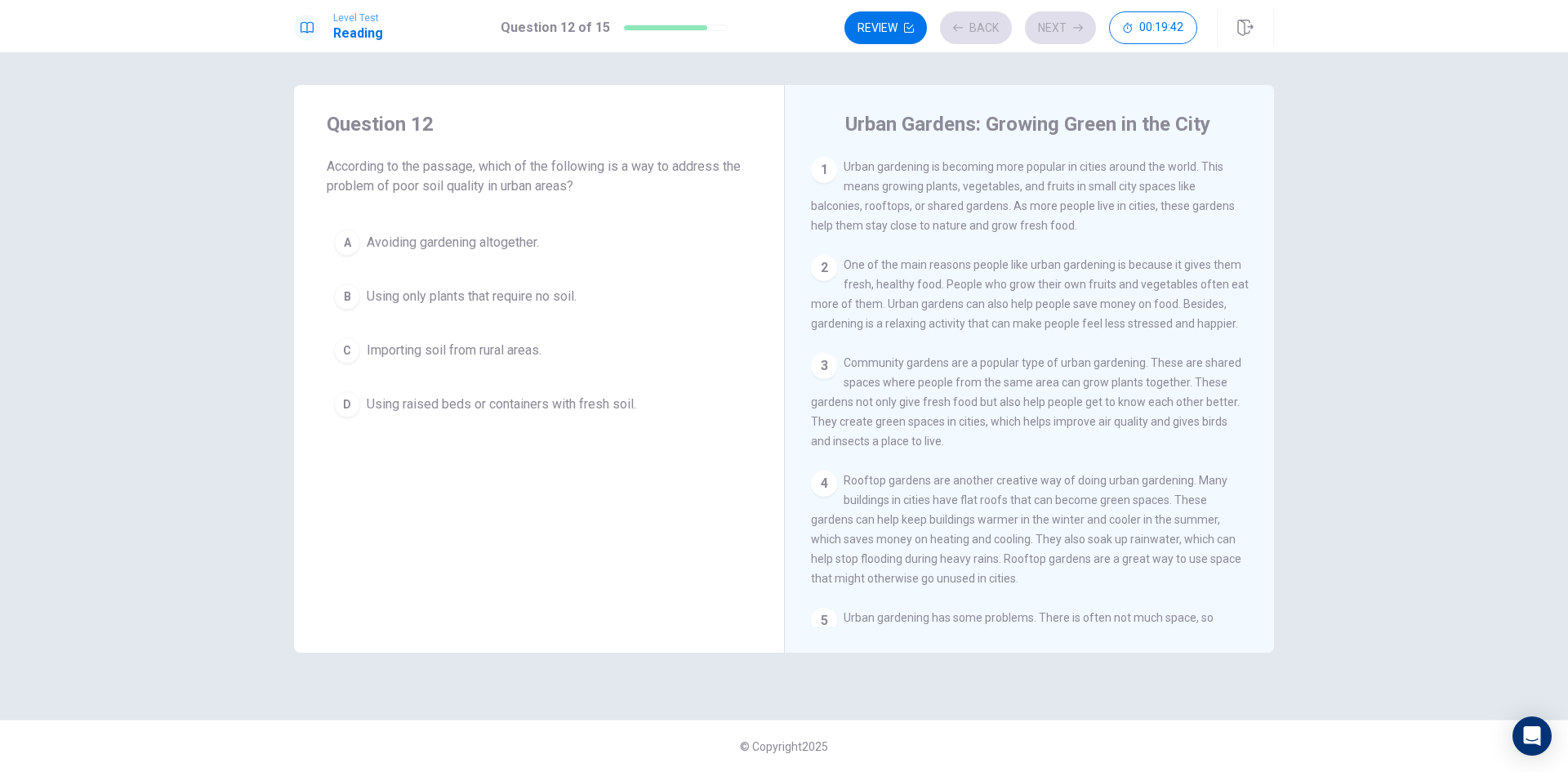
click at [585, 250] on button "A Avoiding gardening altogether." at bounding box center [539, 242] width 424 height 40
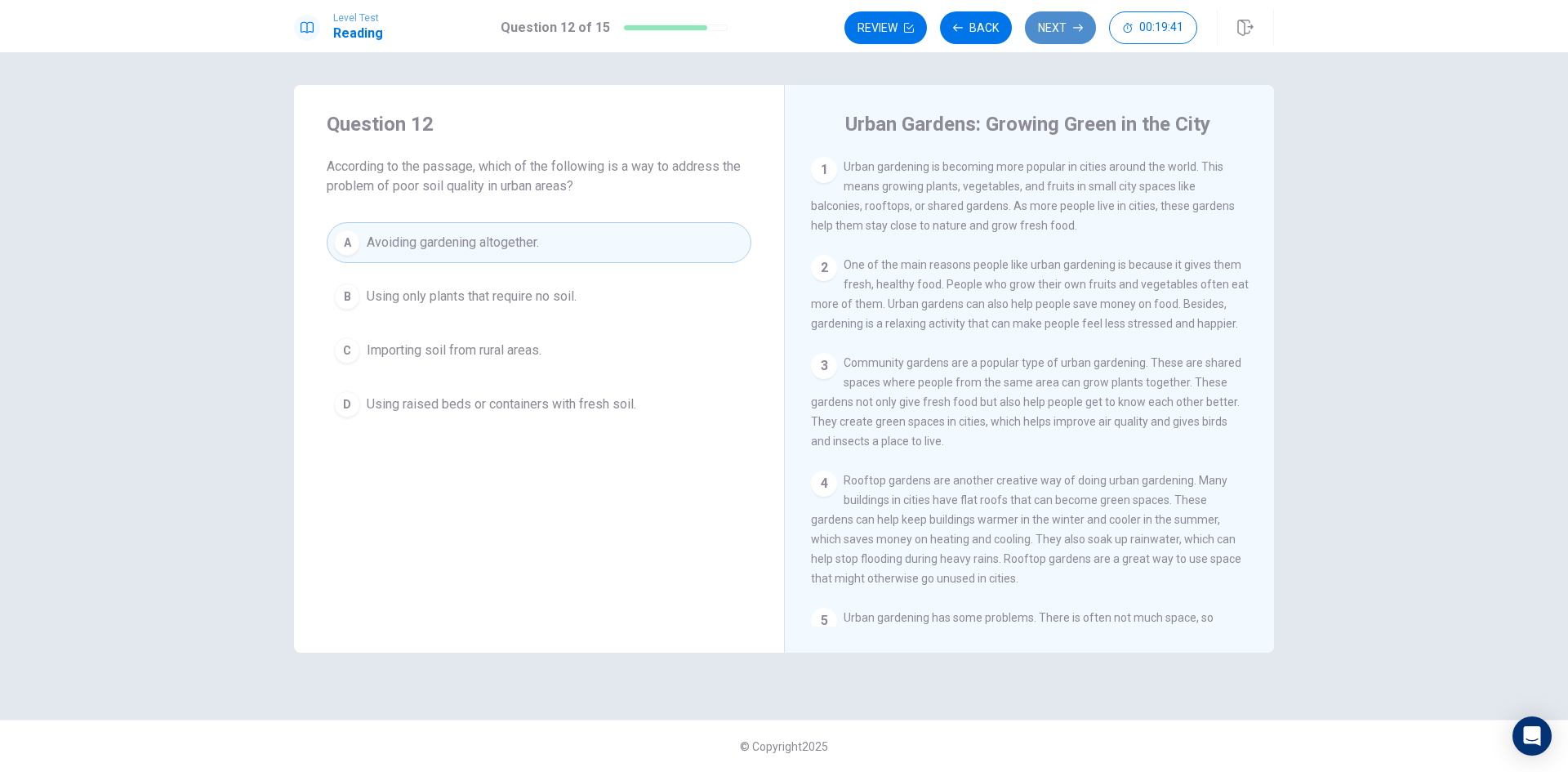
click at [1055, 28] on button "Next" at bounding box center [1061, 28] width 71 height 33
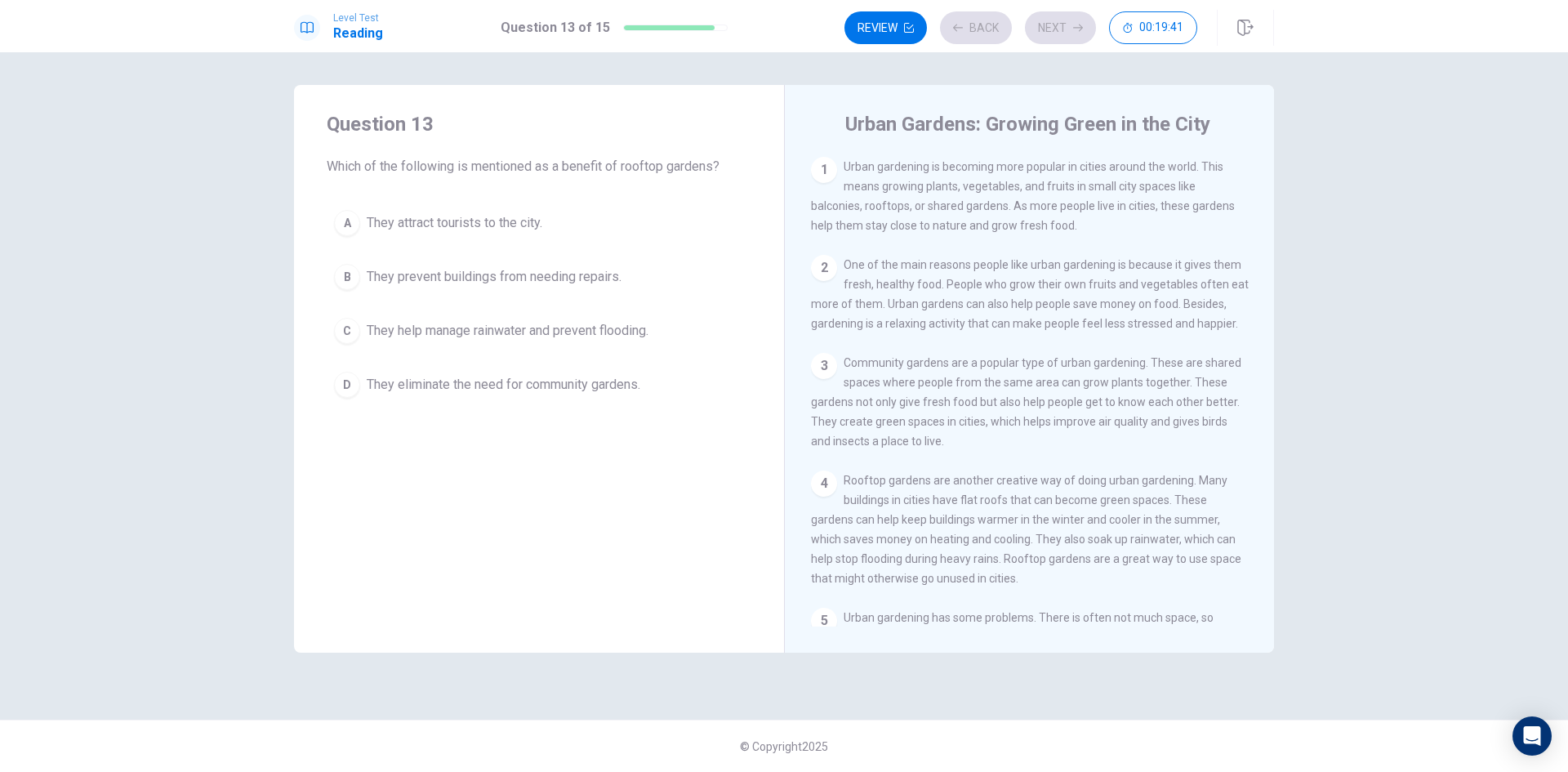
click at [644, 312] on button "C They help manage rainwater and prevent flooding." at bounding box center [539, 331] width 424 height 40
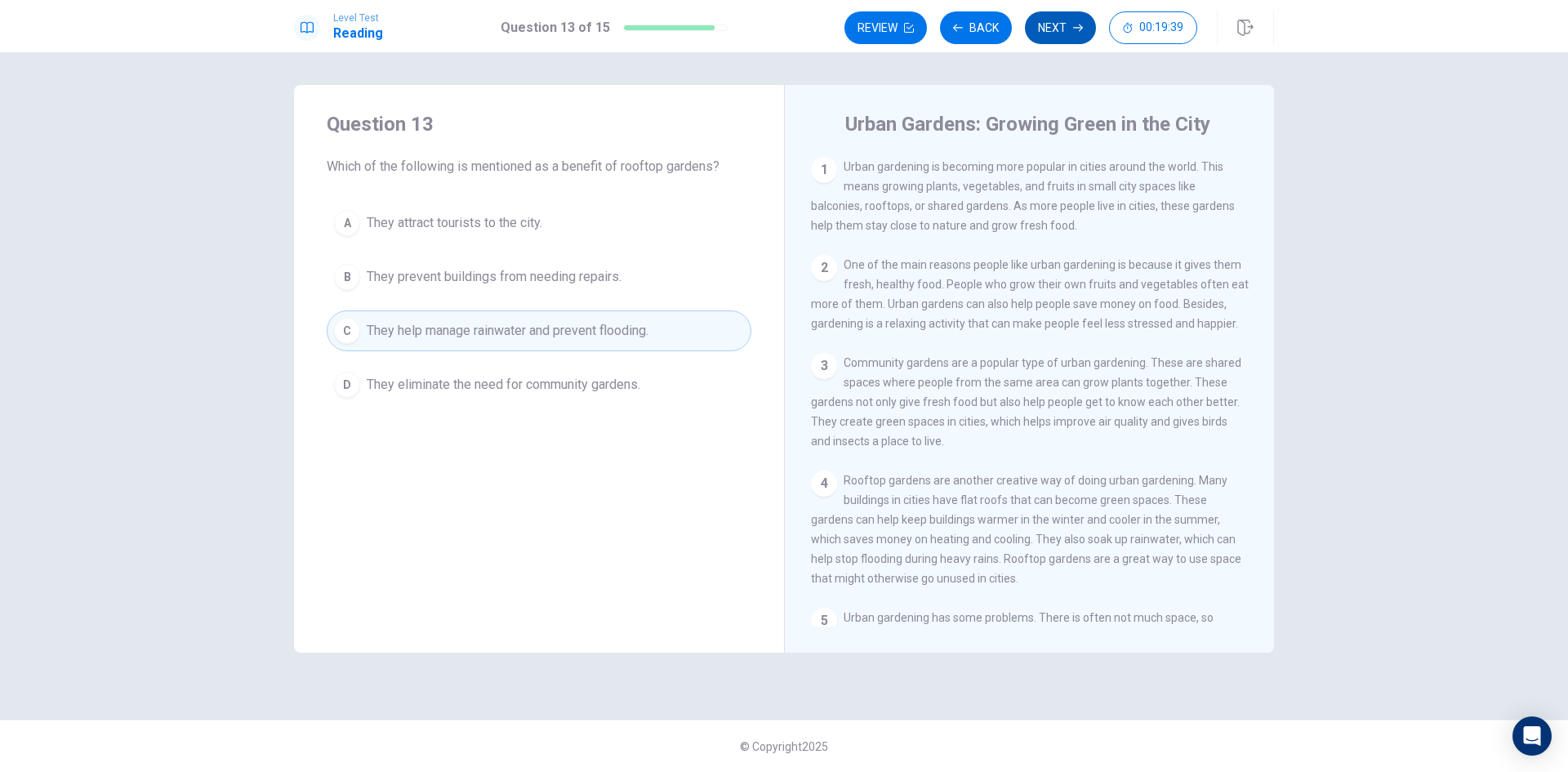
click at [1068, 30] on button "Next" at bounding box center [1061, 28] width 71 height 33
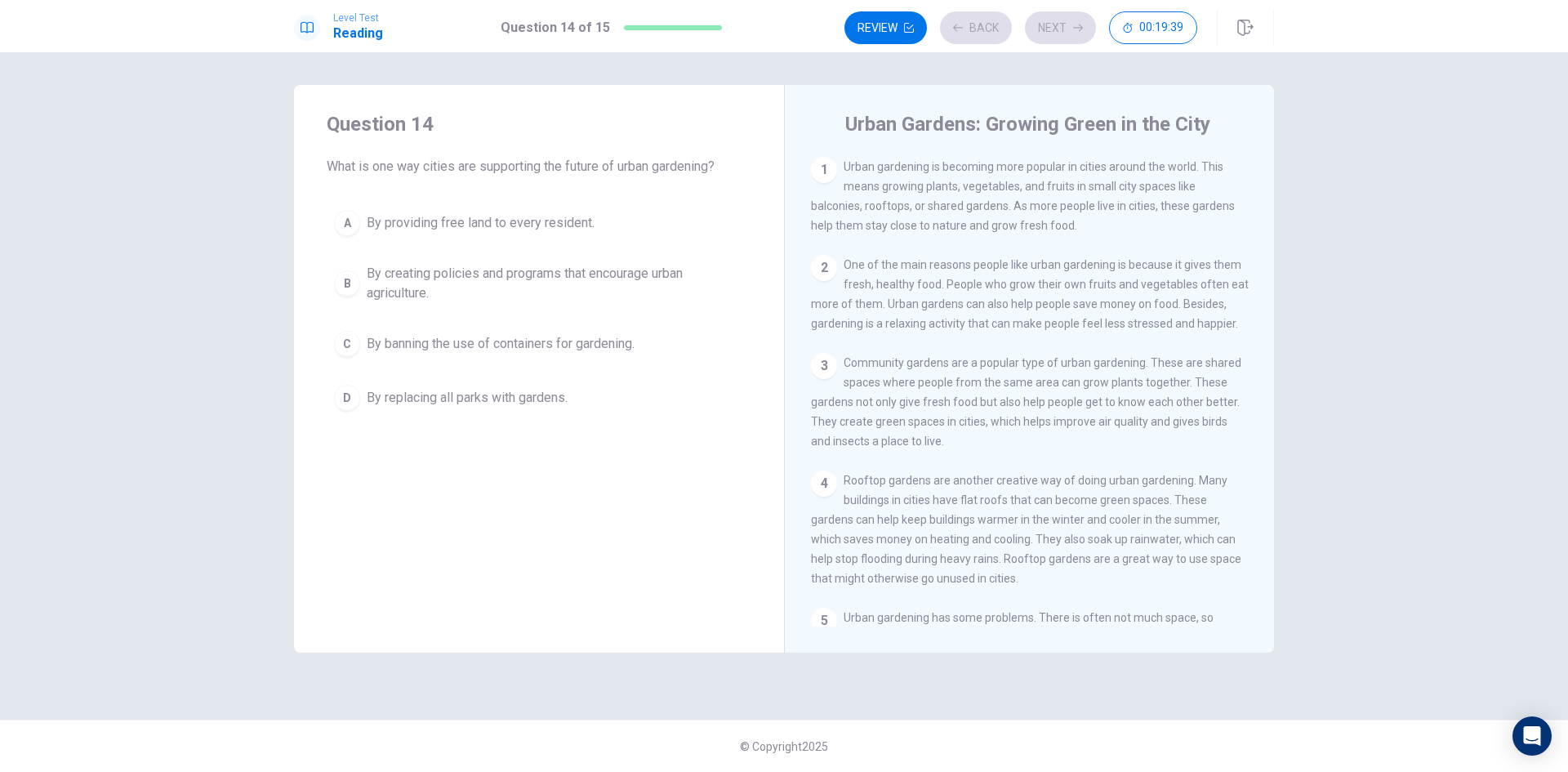
click at [568, 221] on span "By providing free land to every resident." at bounding box center [481, 223] width 228 height 20
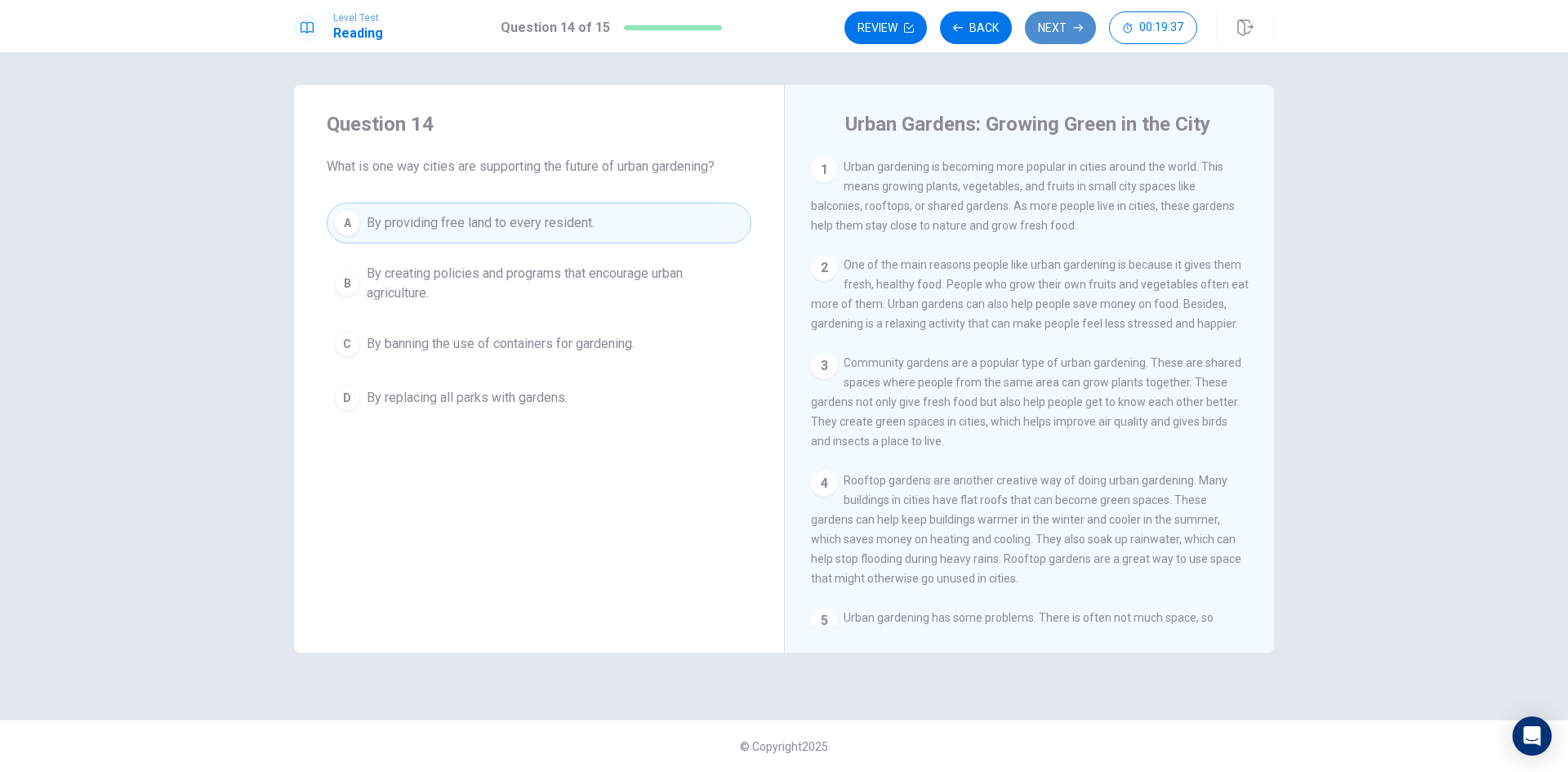
click at [1055, 26] on button "Next" at bounding box center [1061, 28] width 71 height 33
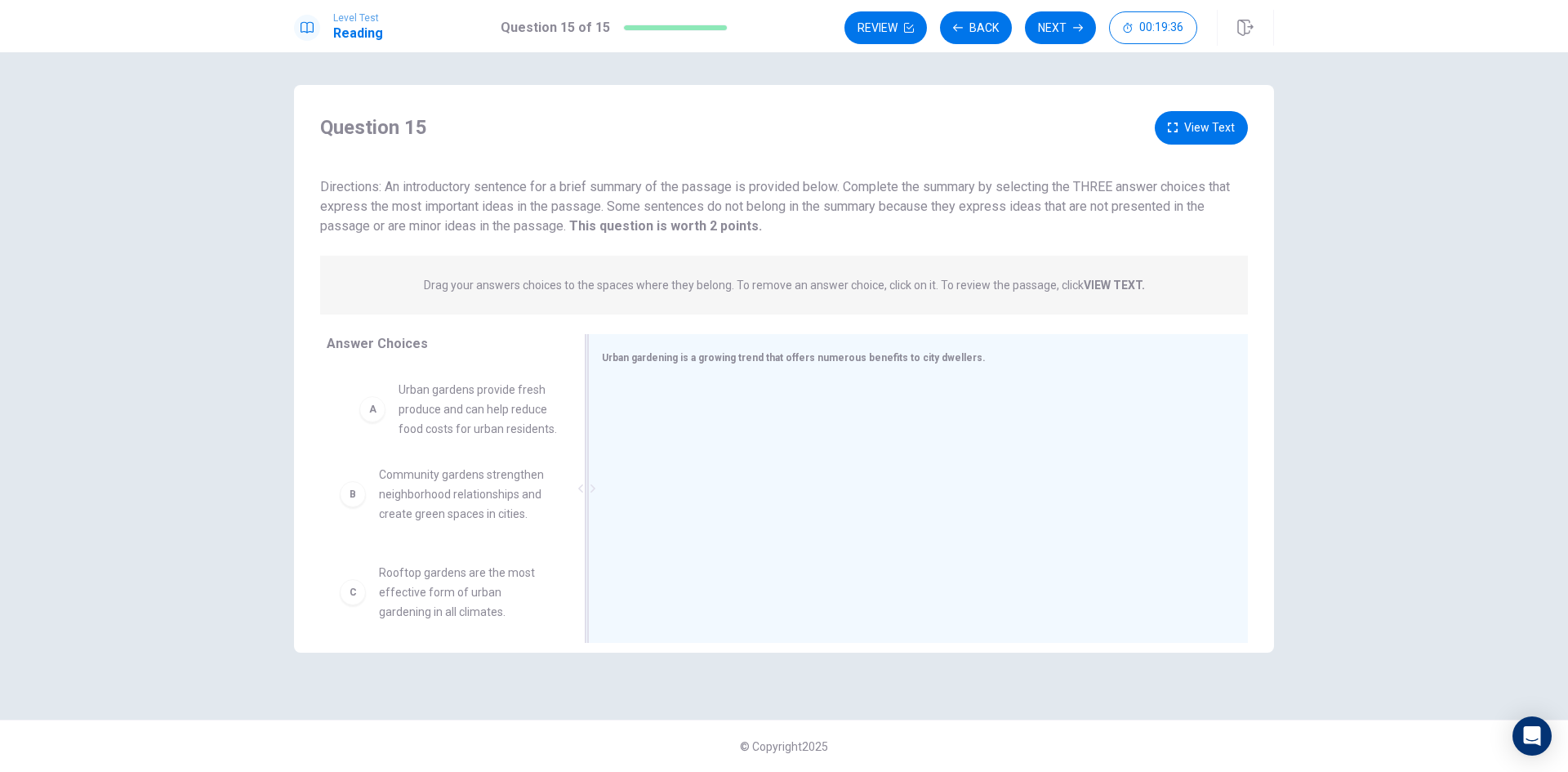
drag, startPoint x: 560, startPoint y: 412, endPoint x: 693, endPoint y: 445, distance: 137.0
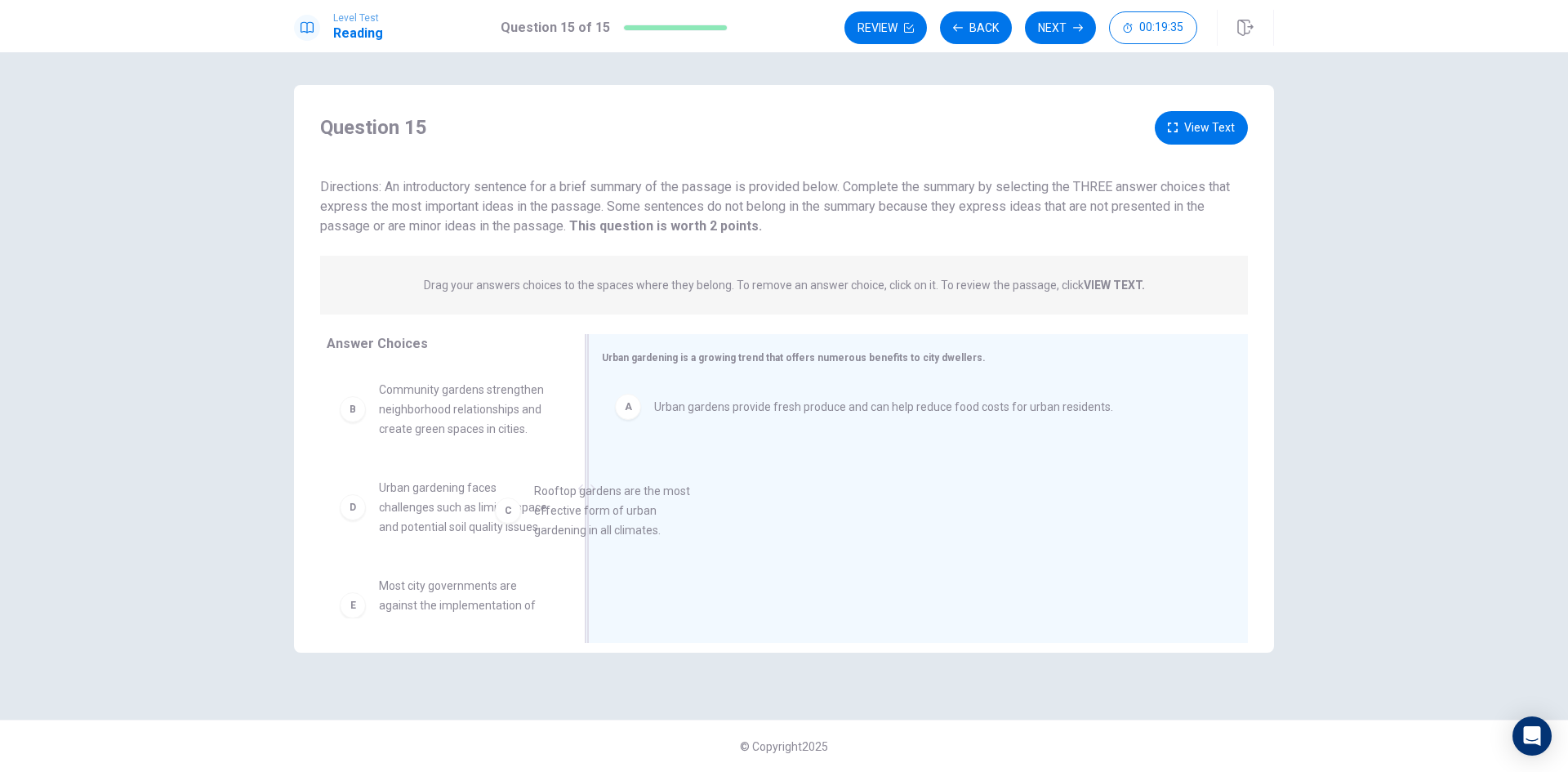
drag, startPoint x: 513, startPoint y: 504, endPoint x: 835, endPoint y: 503, distance: 322.0
drag, startPoint x: 503, startPoint y: 536, endPoint x: 777, endPoint y: 538, distance: 274.0
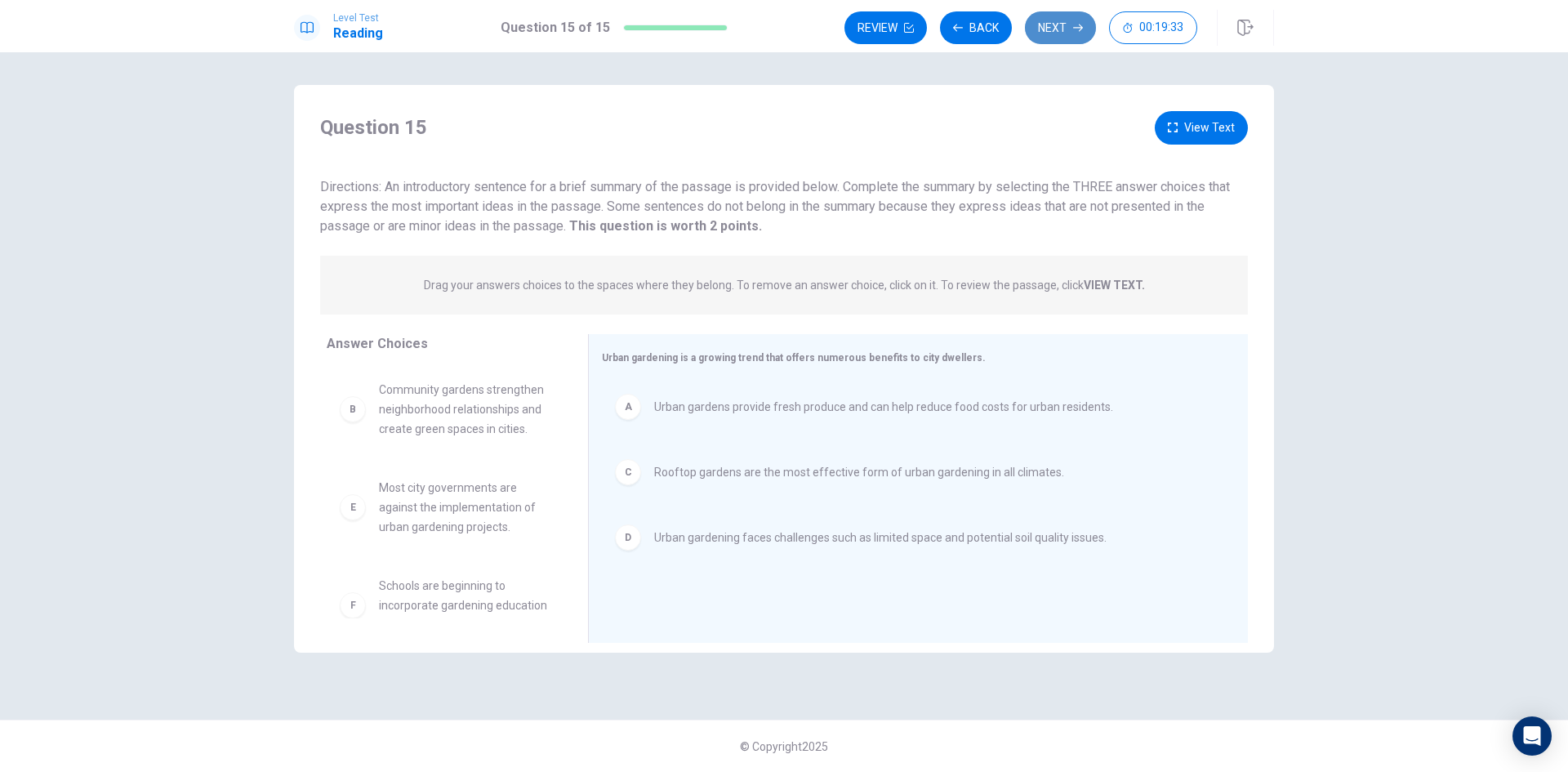
click at [1045, 31] on button "Next" at bounding box center [1061, 28] width 71 height 33
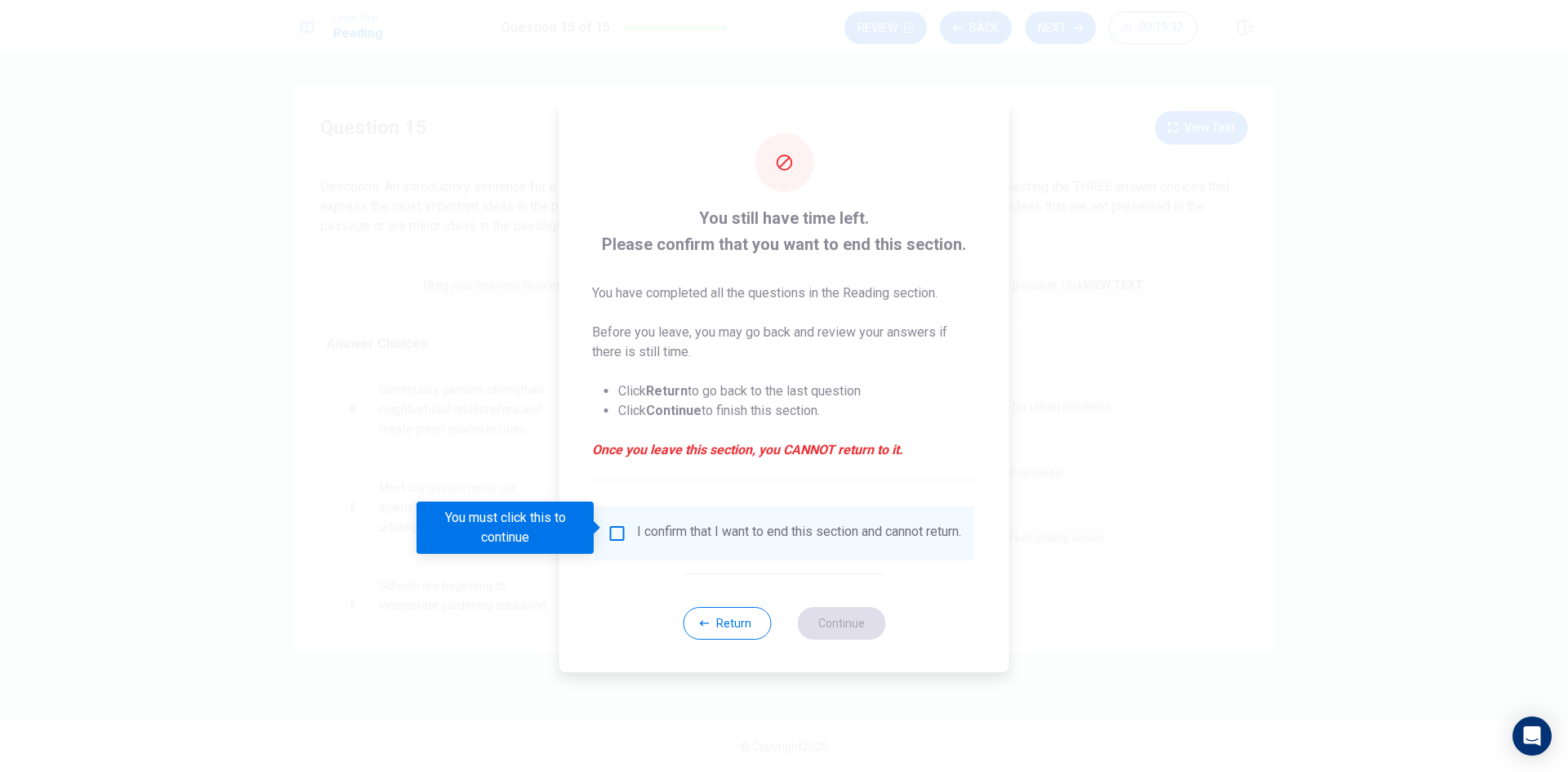
click at [613, 528] on input "You must click this to continue" at bounding box center [618, 534] width 20 height 20
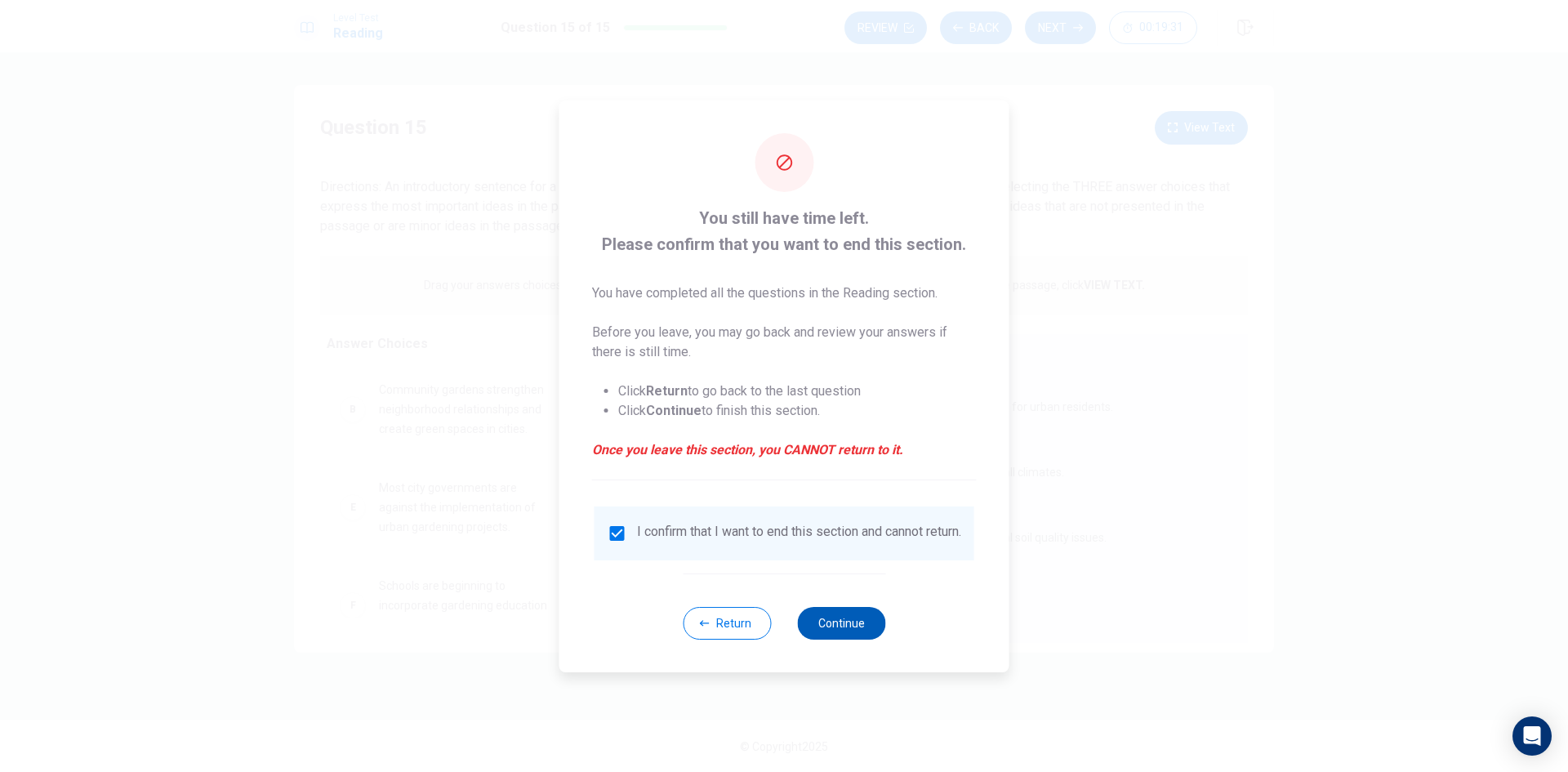
click at [827, 626] on button "Continue" at bounding box center [841, 623] width 88 height 33
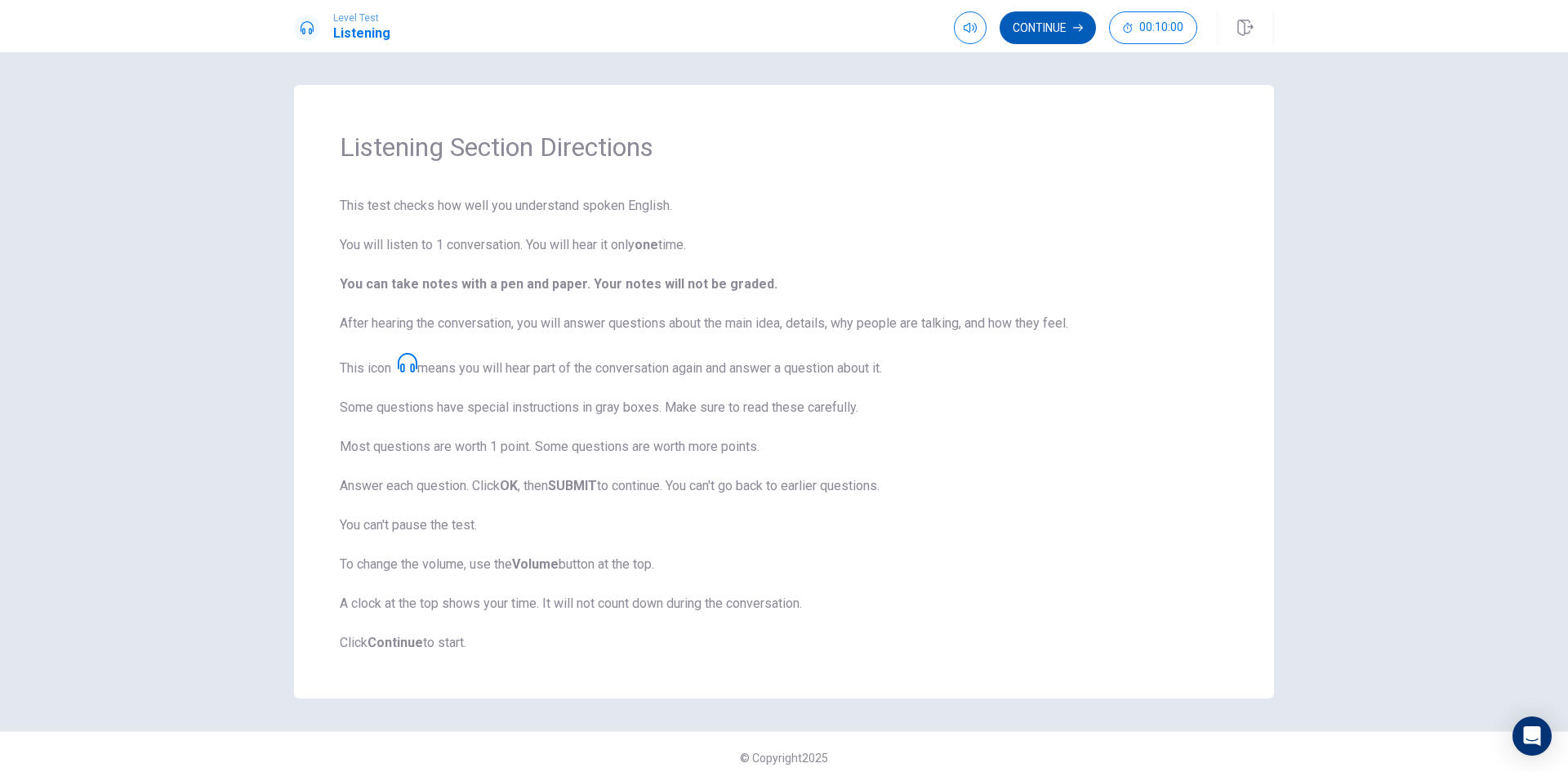
click at [1027, 28] on button "Continue" at bounding box center [1048, 28] width 97 height 33
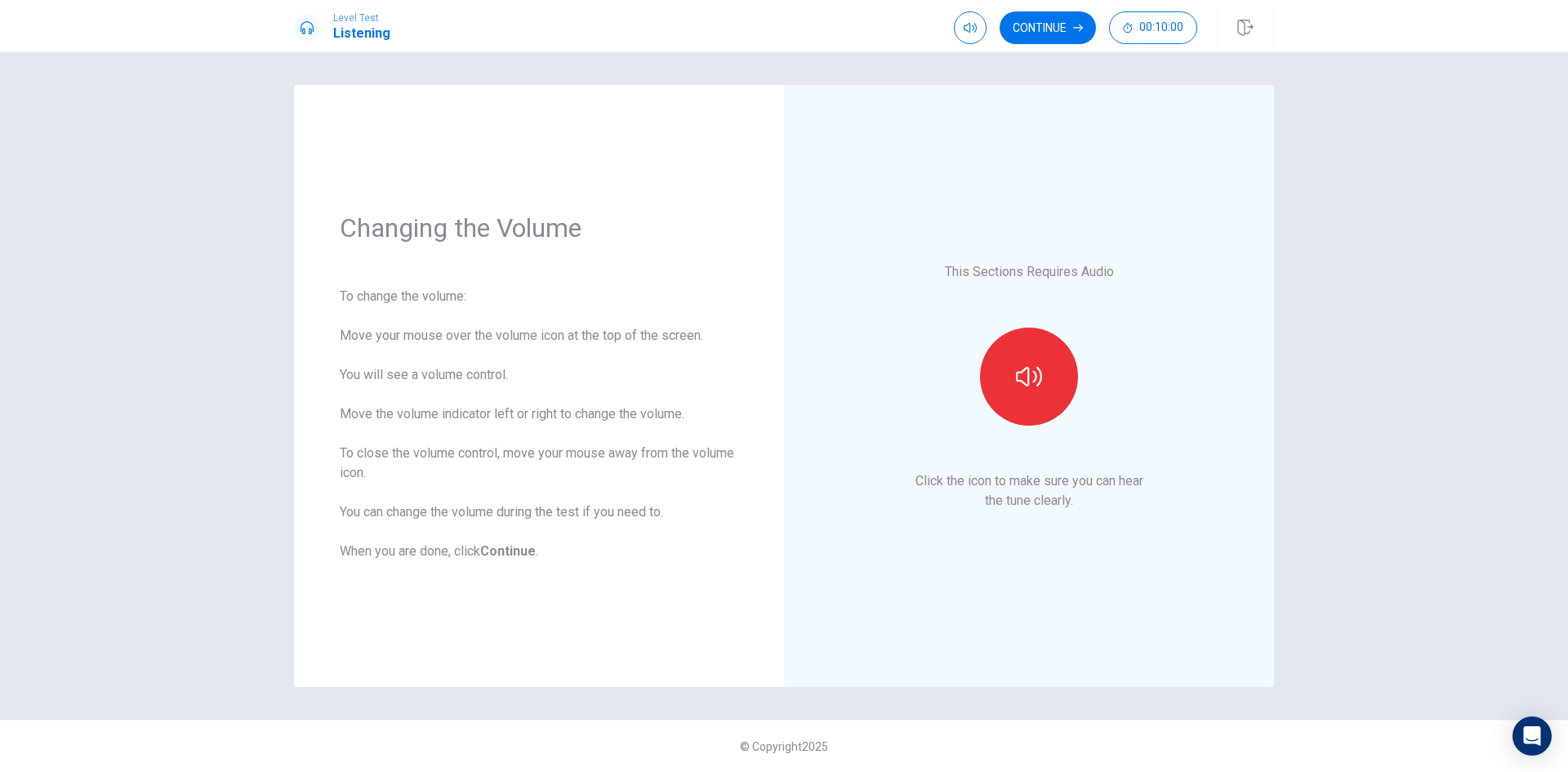
click at [1056, 27] on button "Continue" at bounding box center [1048, 28] width 97 height 33
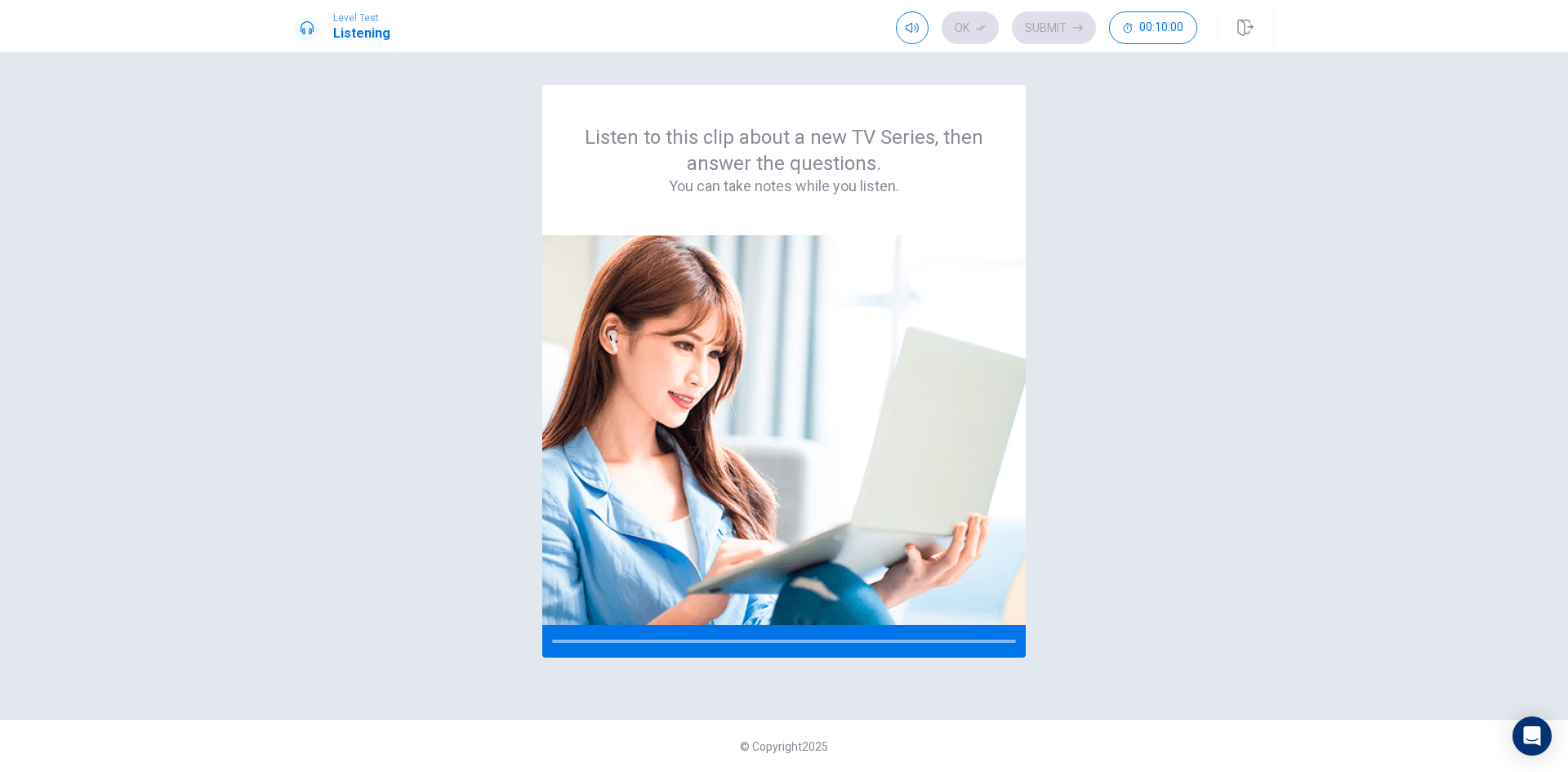
click at [1056, 27] on div "Ok Submit 00:10:00" at bounding box center [1046, 28] width 301 height 33
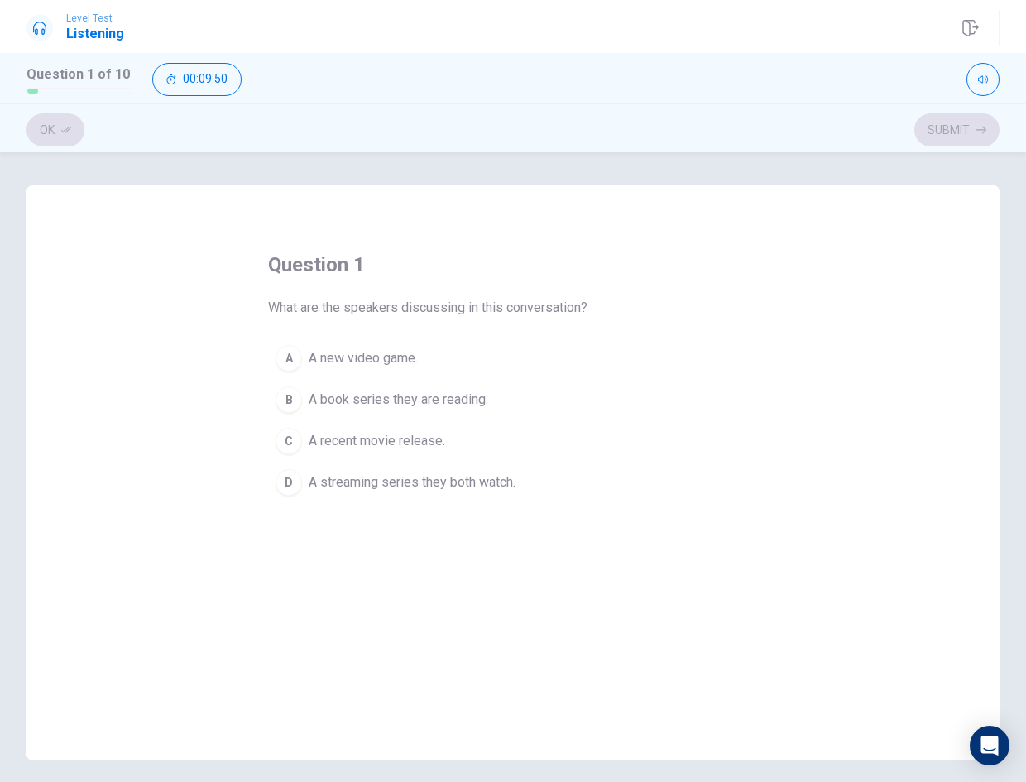
click at [481, 365] on button "A A new video game." at bounding box center [513, 358] width 490 height 41
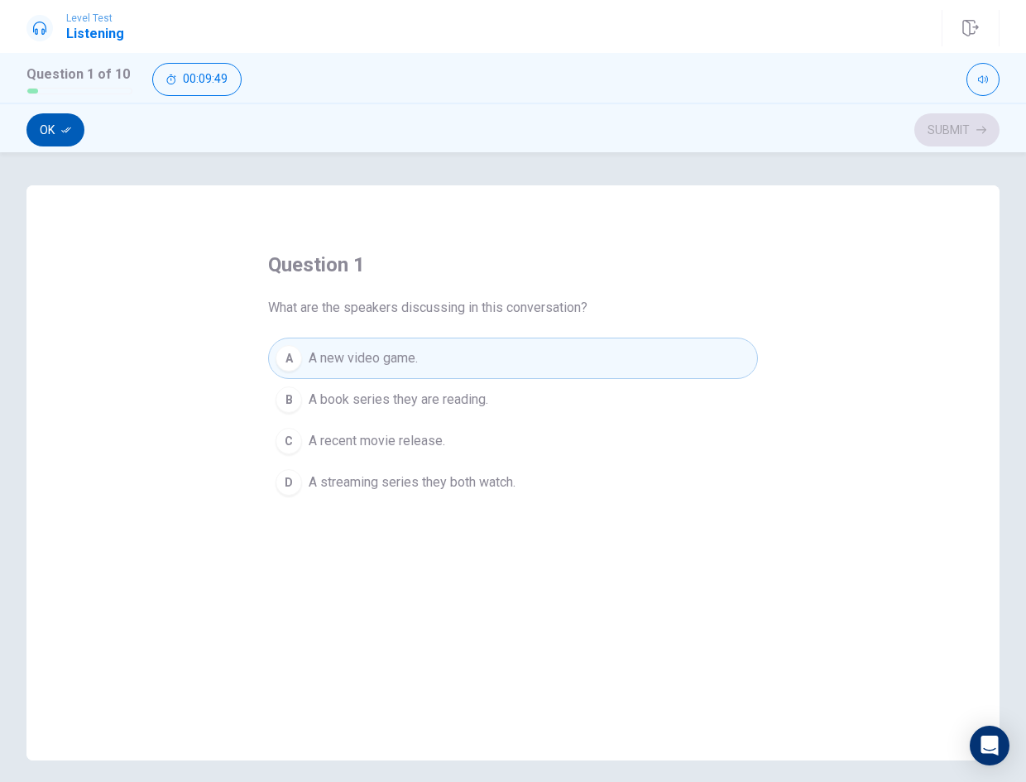
click at [71, 125] on icon "button" at bounding box center [66, 130] width 10 height 10
click at [956, 134] on button "Submit" at bounding box center [957, 129] width 85 height 33
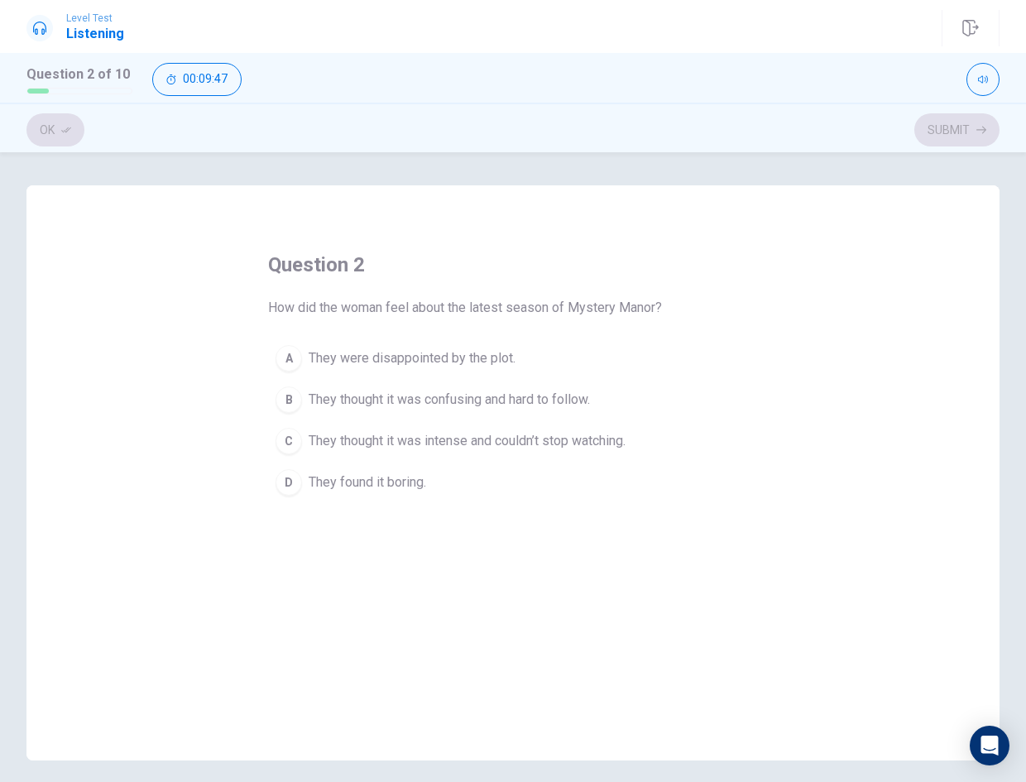
click at [523, 434] on span "They thought it was intense and couldn’t stop watching." at bounding box center [467, 441] width 317 height 20
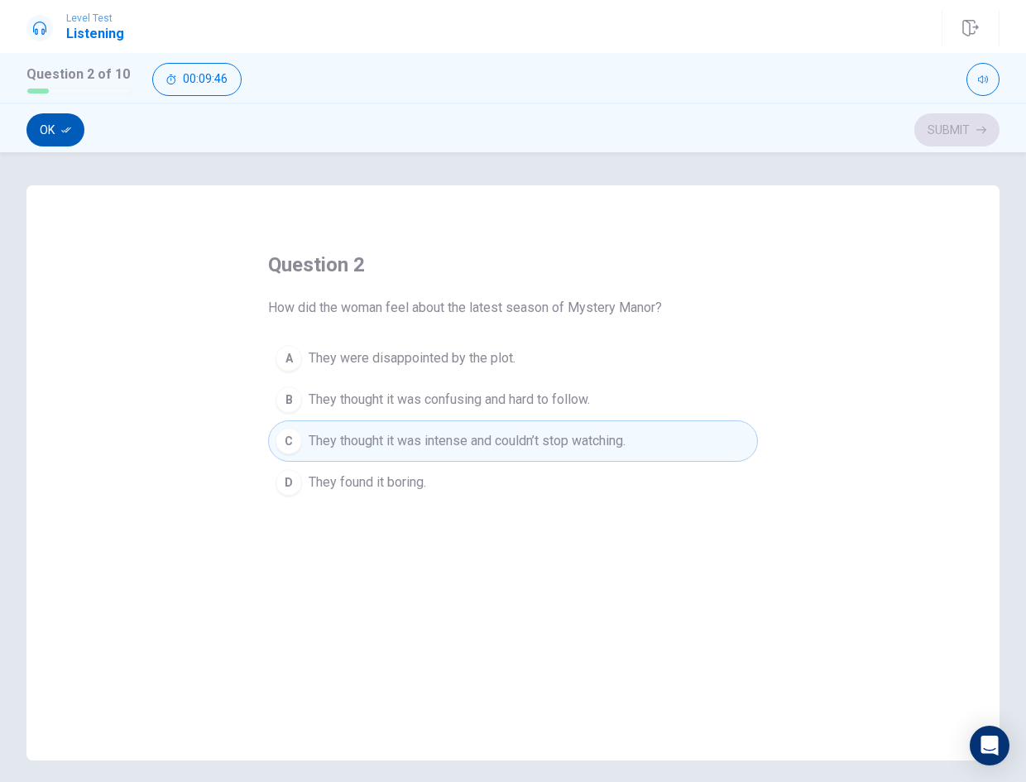
click at [56, 125] on button "Ok" at bounding box center [55, 129] width 58 height 33
click at [983, 132] on icon "button" at bounding box center [982, 130] width 10 height 7
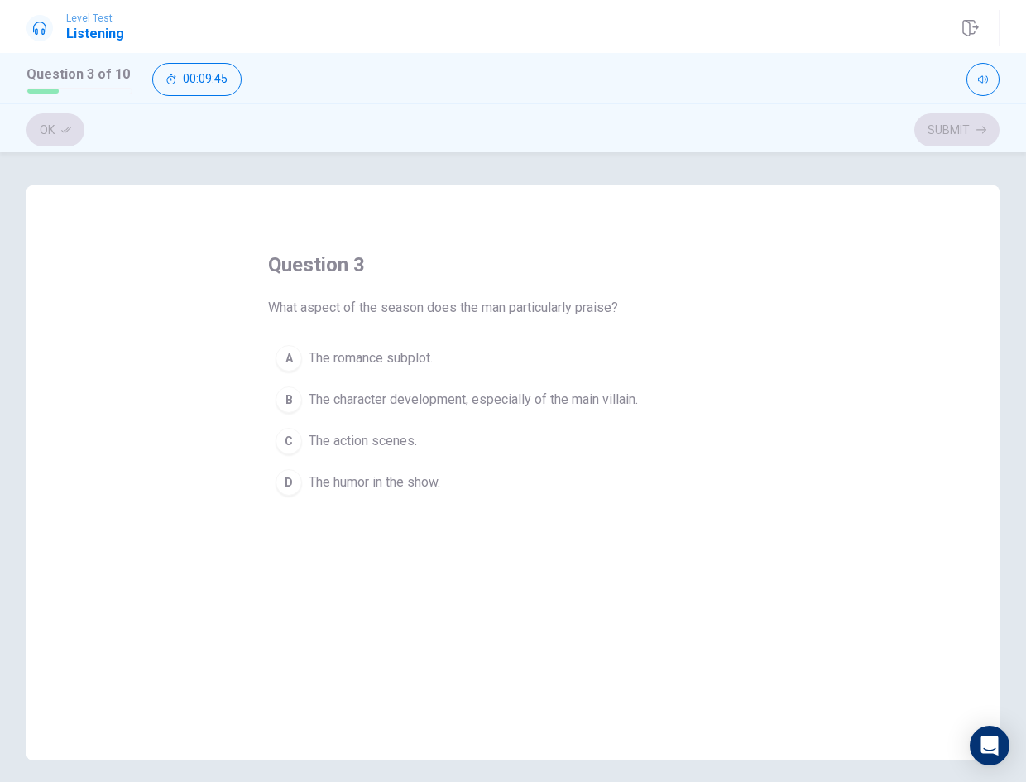
click at [518, 372] on button "A The romance subplot." at bounding box center [513, 358] width 490 height 41
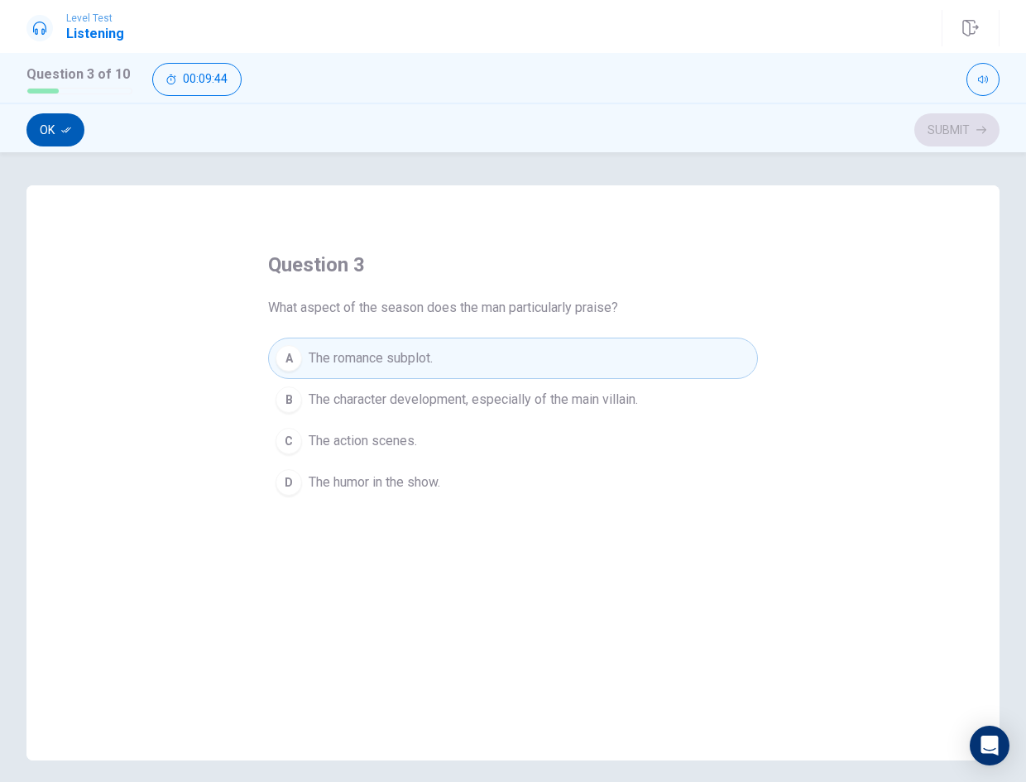
click at [50, 121] on button "Ok" at bounding box center [55, 129] width 58 height 33
click at [931, 125] on button "Submit" at bounding box center [957, 129] width 85 height 33
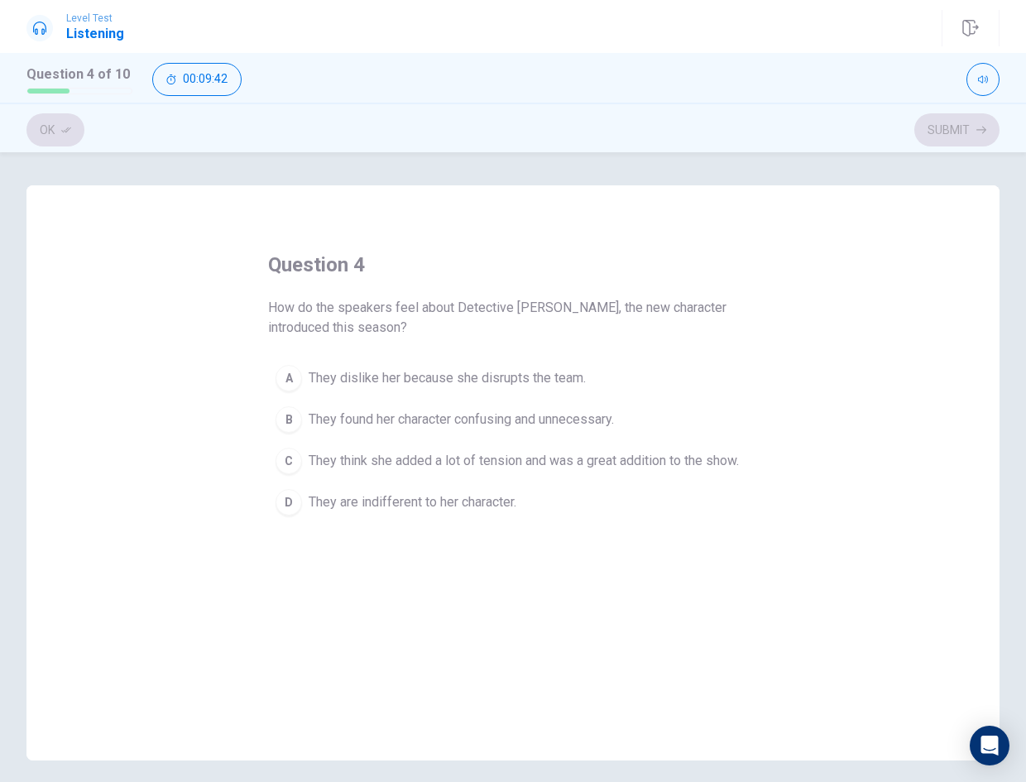
click at [602, 411] on span "They found her character confusing and unnecessary." at bounding box center [461, 420] width 305 height 20
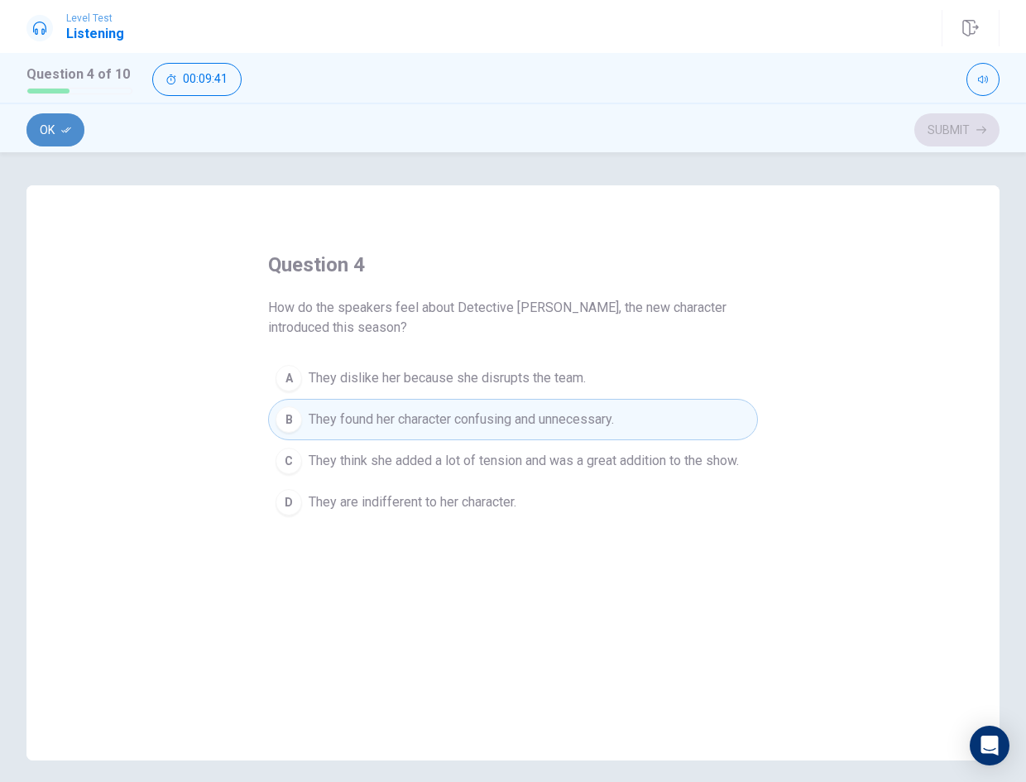
click at [40, 133] on button "Ok" at bounding box center [55, 129] width 58 height 33
click at [945, 123] on button "Submit" at bounding box center [957, 129] width 85 height 33
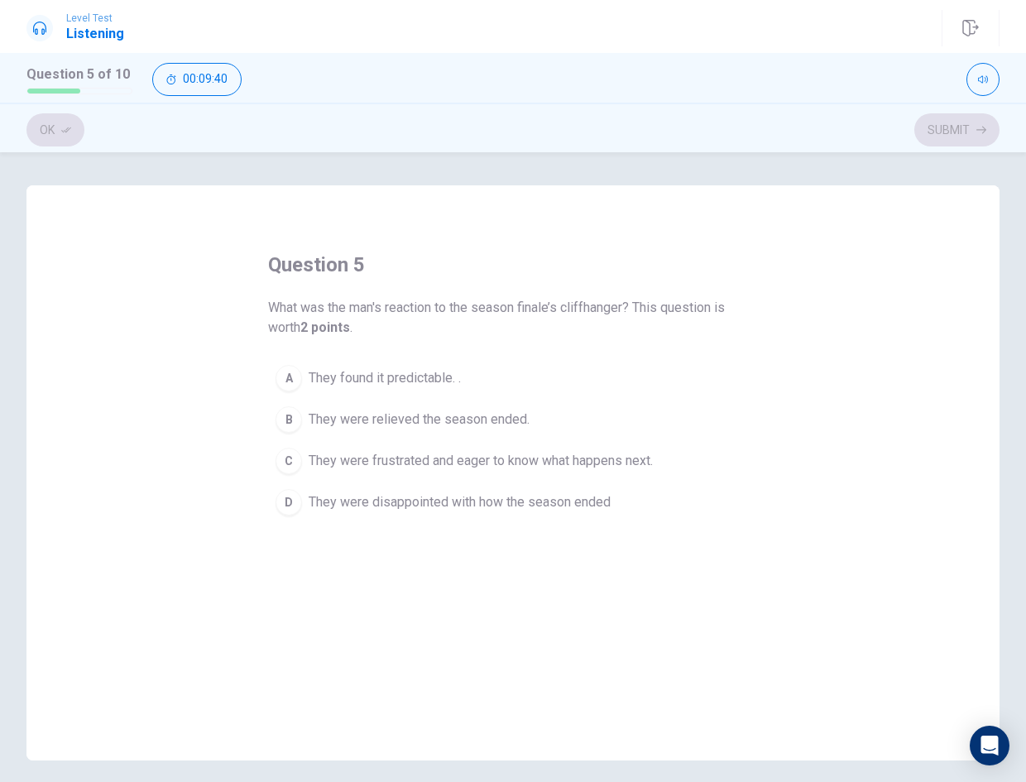
click at [506, 388] on button "A They found it predictable. ." at bounding box center [513, 378] width 490 height 41
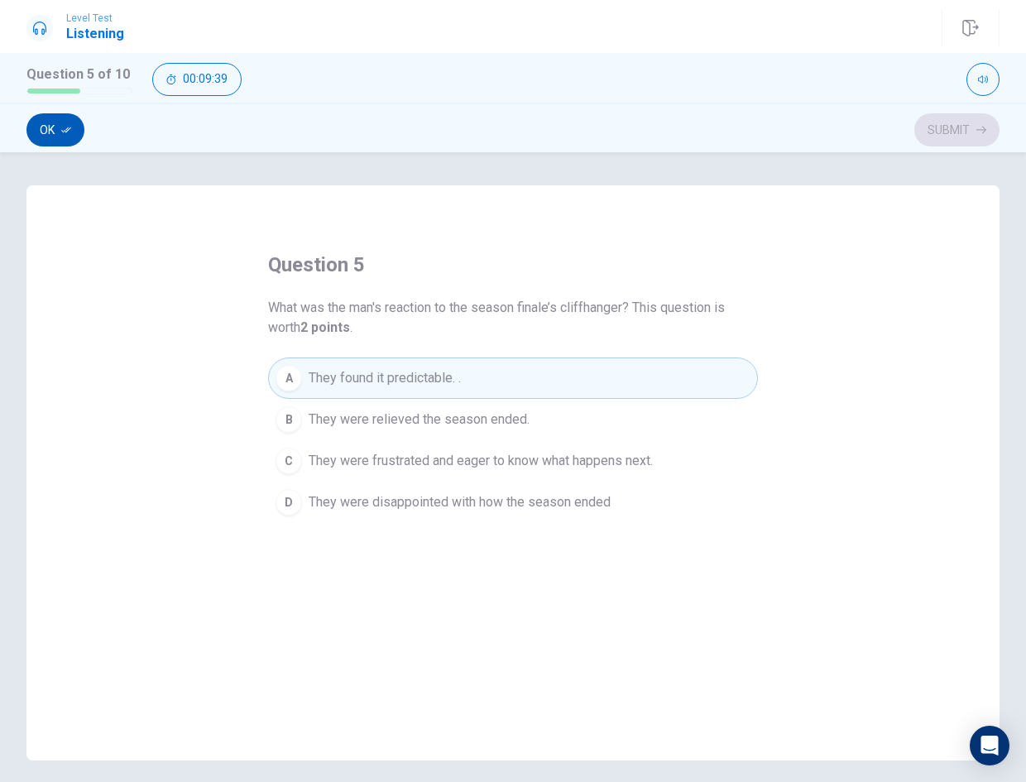
click at [81, 133] on button "Ok" at bounding box center [55, 129] width 58 height 33
click at [969, 132] on button "Submit" at bounding box center [957, 129] width 85 height 33
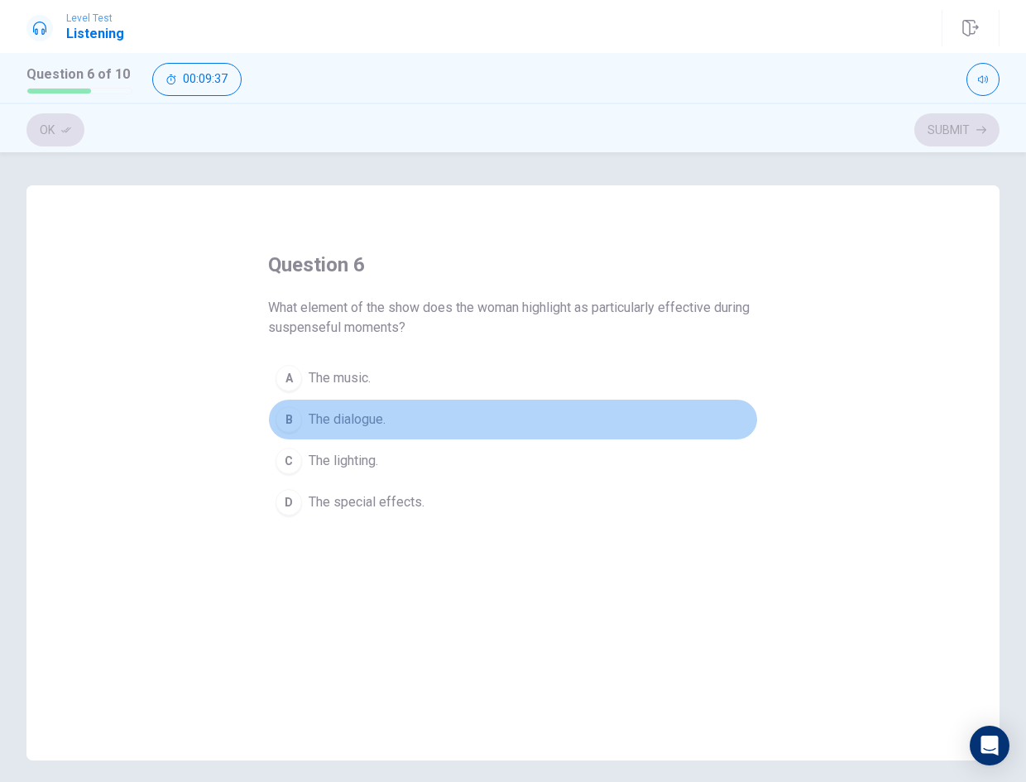
click at [483, 415] on button "B The dialogue." at bounding box center [513, 419] width 490 height 41
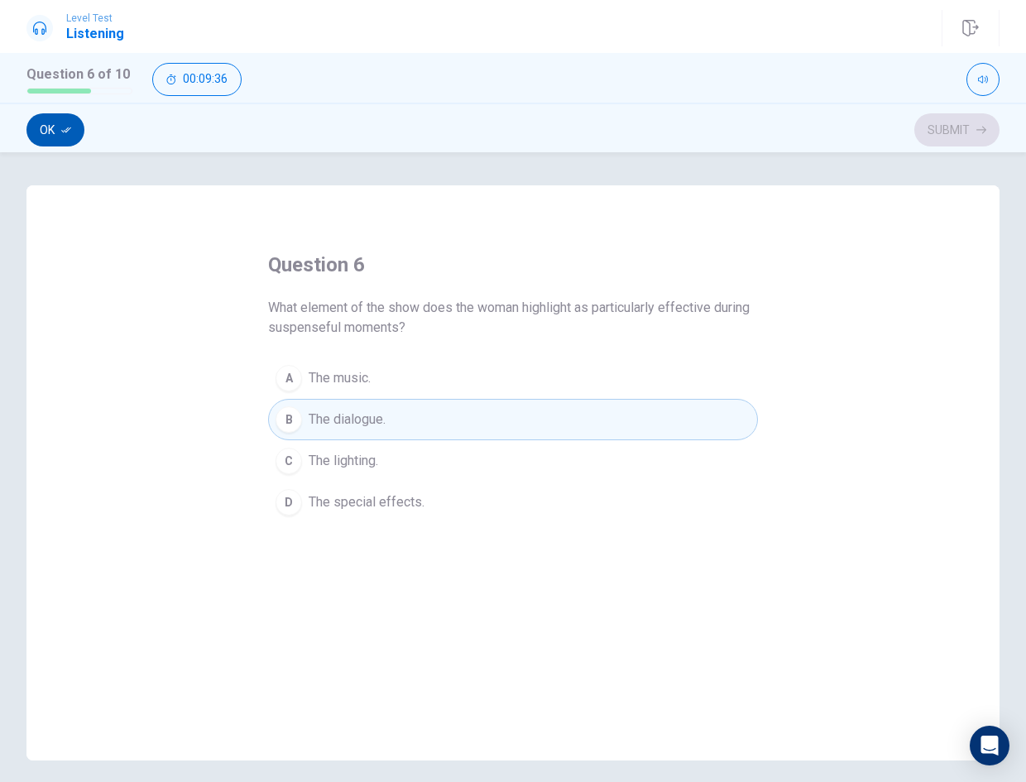
click at [74, 137] on button "Ok" at bounding box center [55, 129] width 58 height 33
click at [940, 138] on button "Submit" at bounding box center [957, 129] width 85 height 33
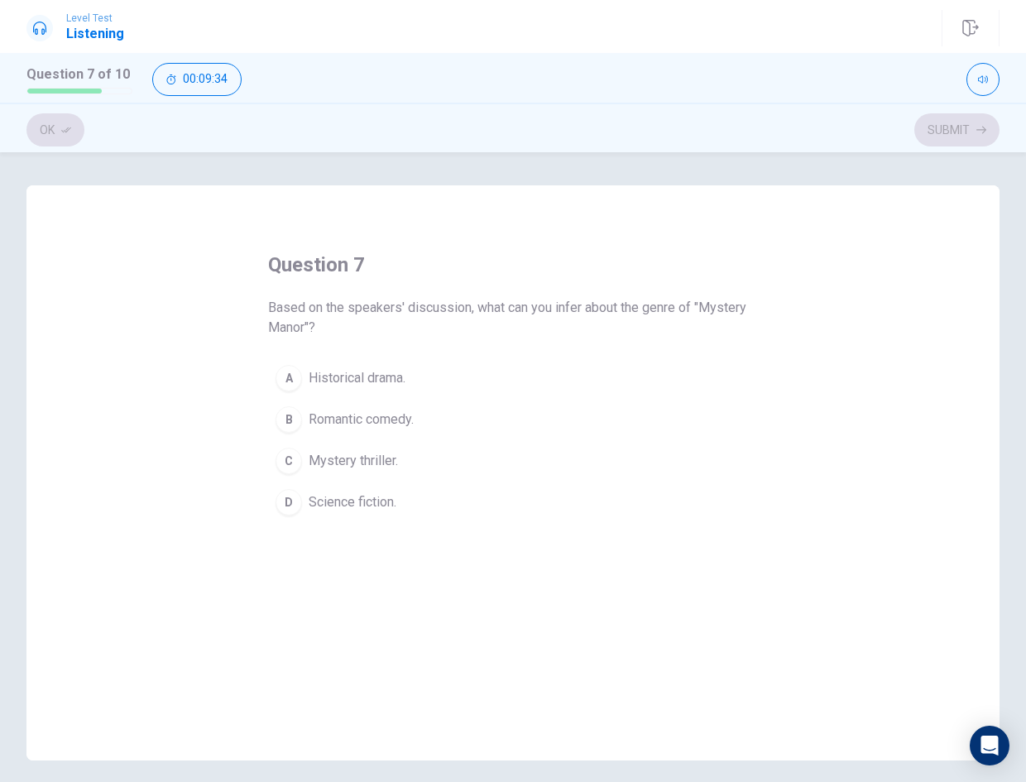
click at [455, 419] on button "B Romantic comedy." at bounding box center [513, 419] width 490 height 41
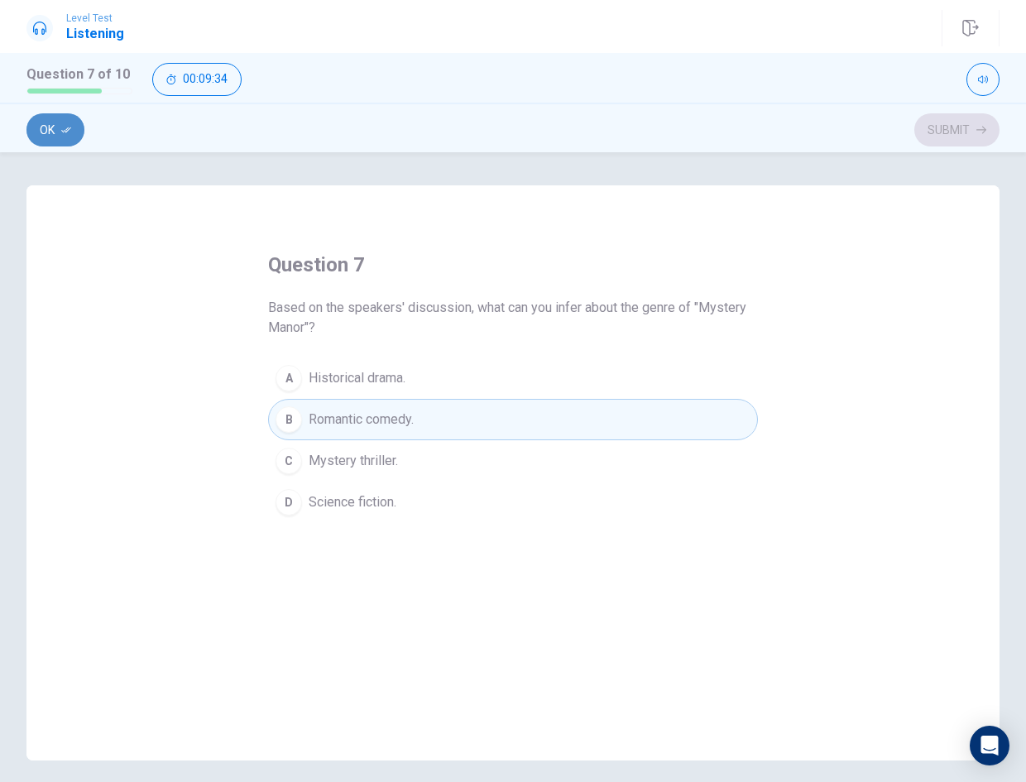
click at [50, 130] on button "Ok" at bounding box center [55, 129] width 58 height 33
click at [932, 121] on button "Submit" at bounding box center [957, 129] width 85 height 33
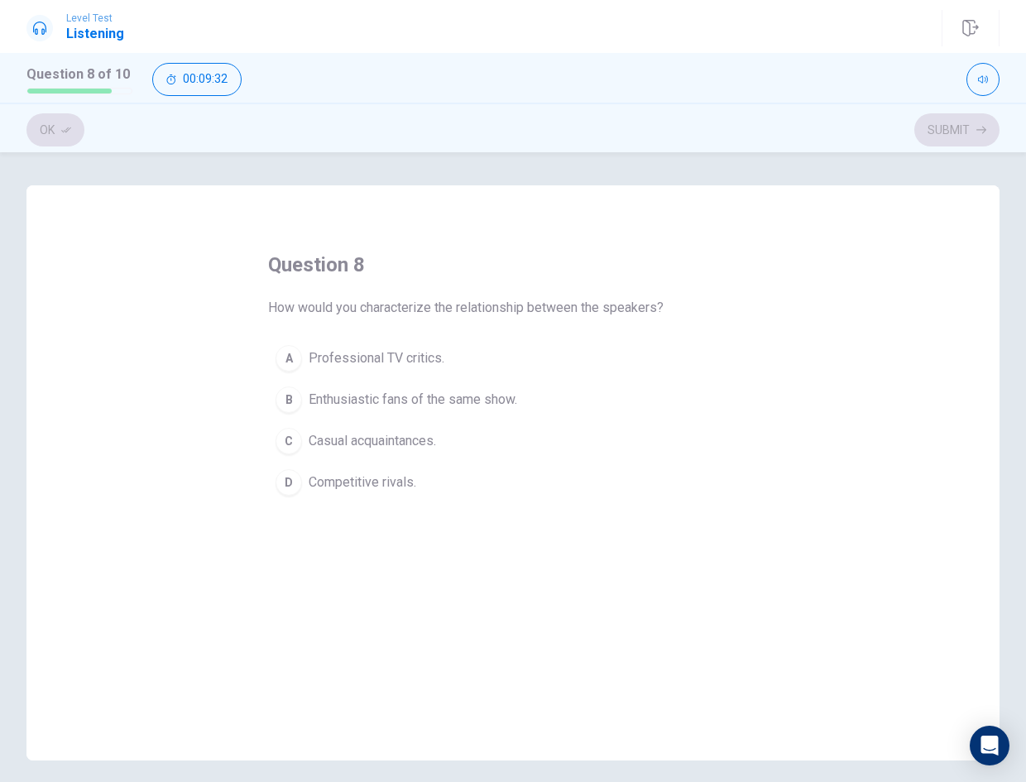
click at [457, 366] on button "A Professional TV critics." at bounding box center [513, 358] width 490 height 41
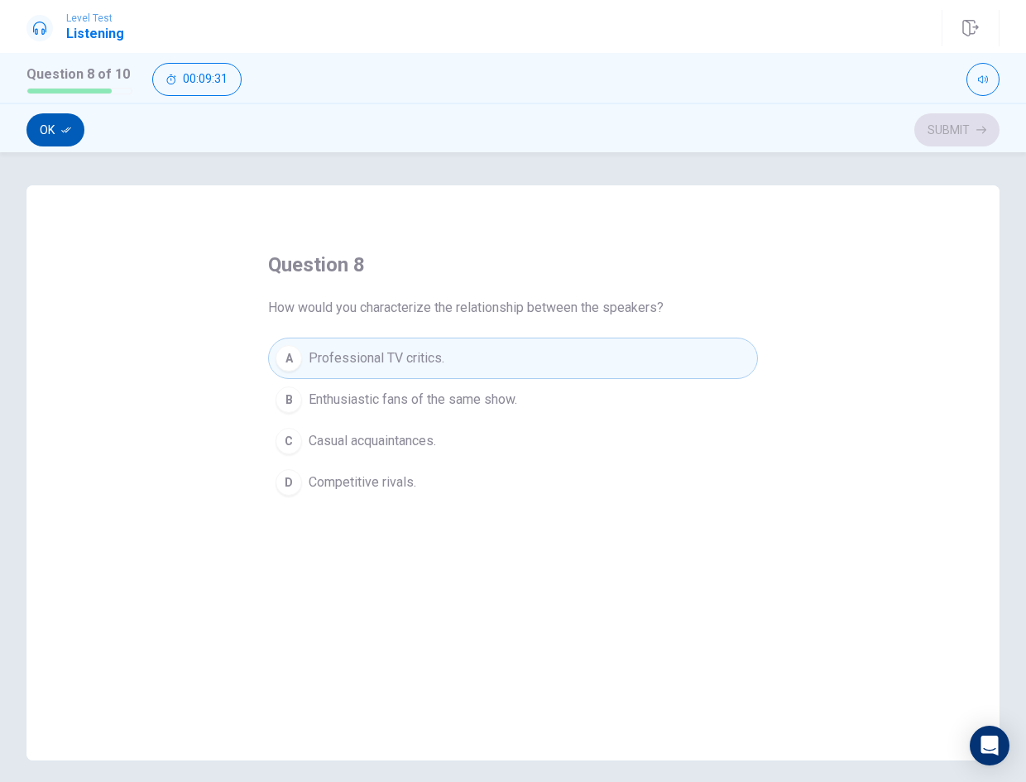
click at [71, 134] on icon "button" at bounding box center [66, 130] width 10 height 10
click at [966, 129] on button "Submit" at bounding box center [957, 129] width 85 height 33
